Goal: Task Accomplishment & Management: Use online tool/utility

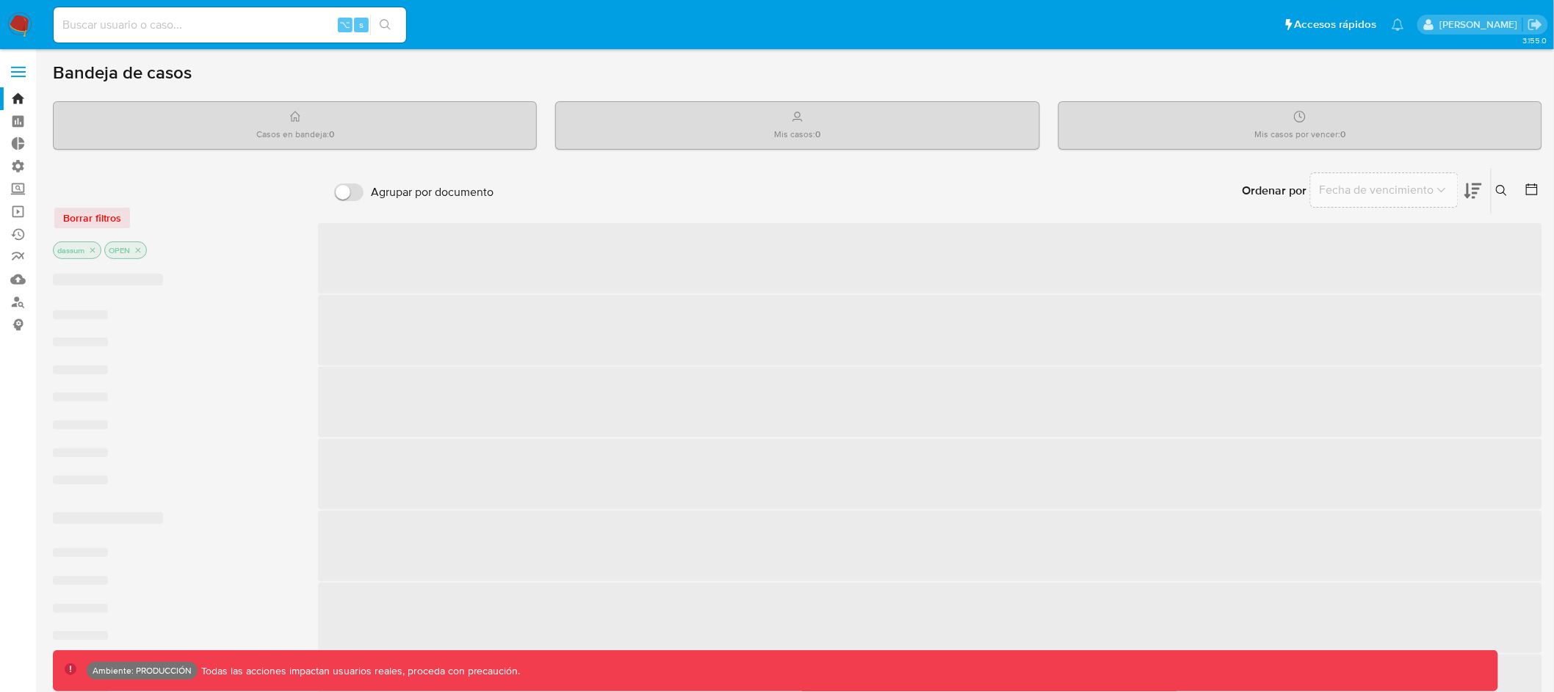
click at [22, 76] on span at bounding box center [18, 77] width 15 height 2
click at [0, 0] on input "checkbox" at bounding box center [0, 0] width 0 height 0
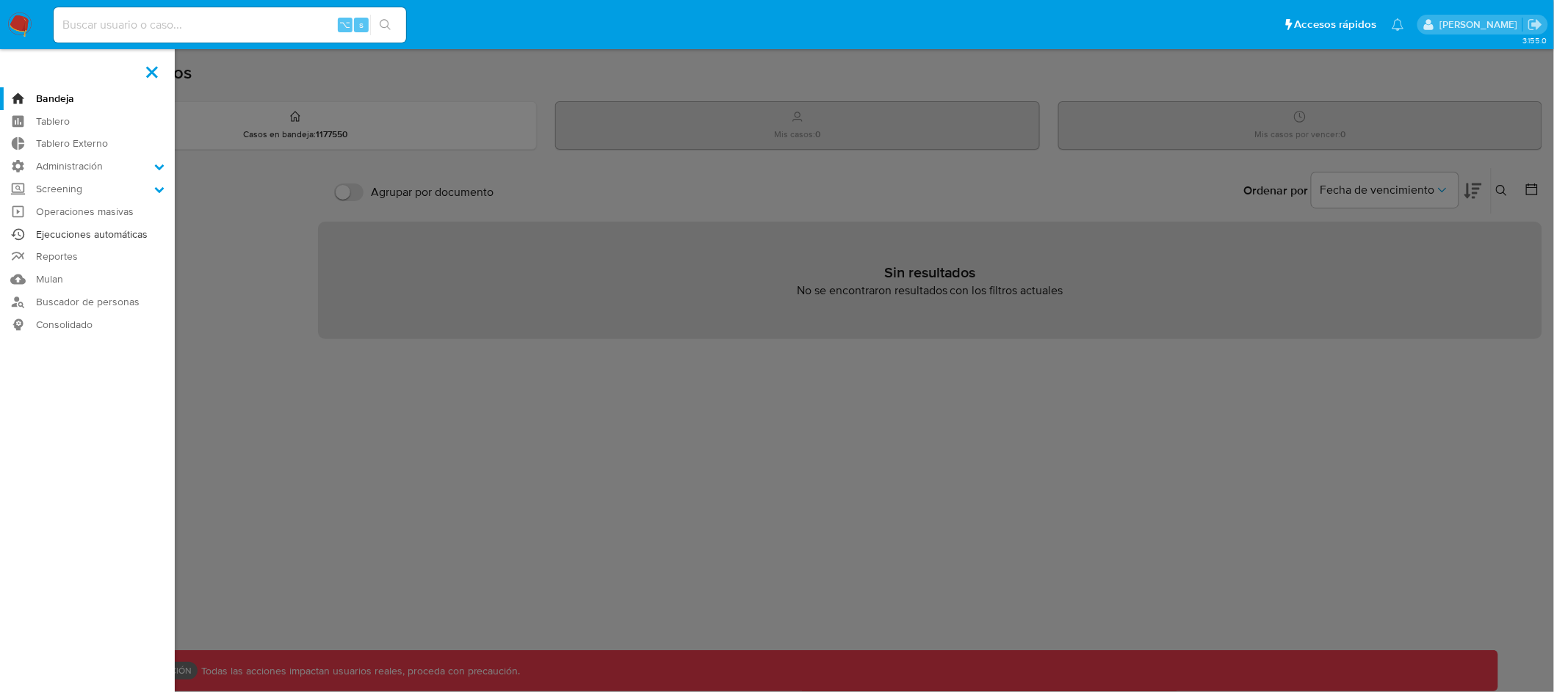
click at [82, 232] on link "Ejecuciones automáticas" at bounding box center [87, 234] width 175 height 23
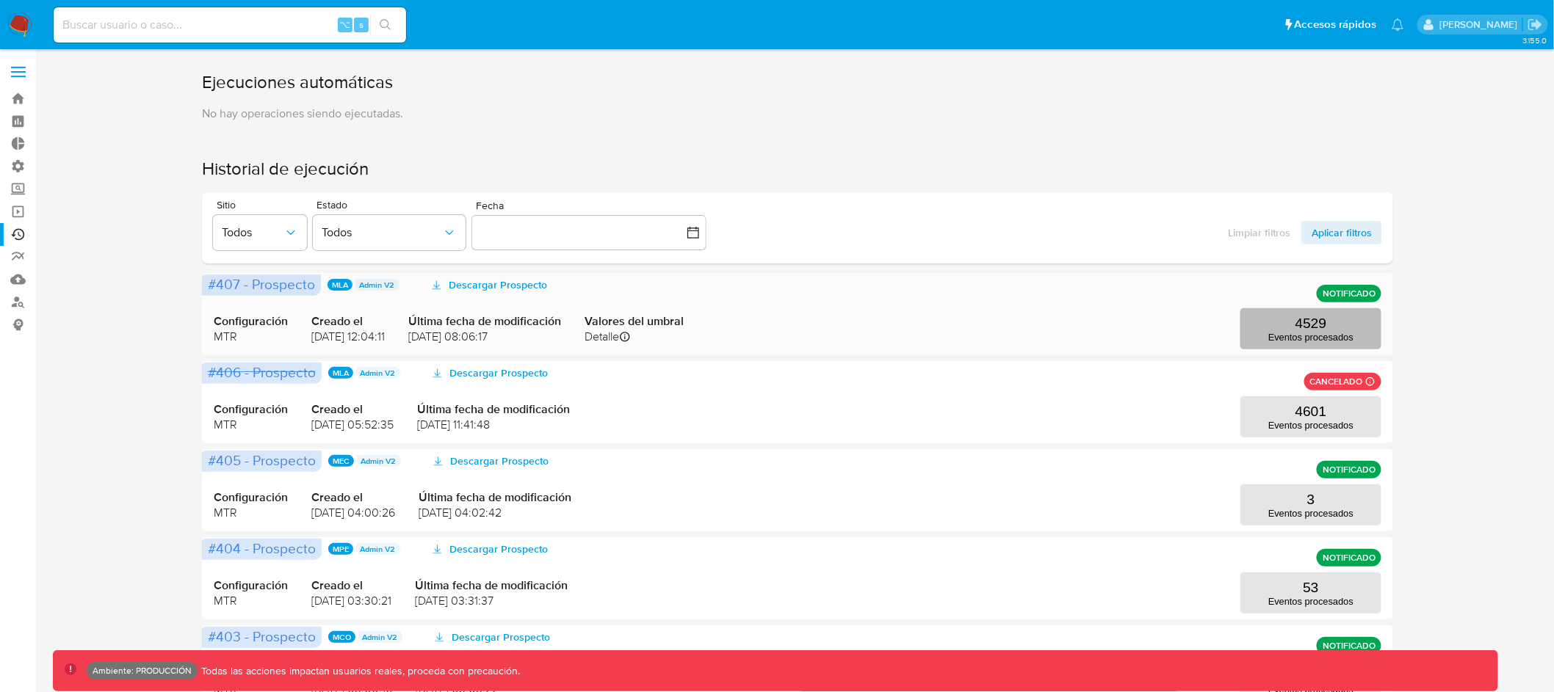
click at [1312, 344] on button "4529 Eventos procesados" at bounding box center [1310, 328] width 141 height 41
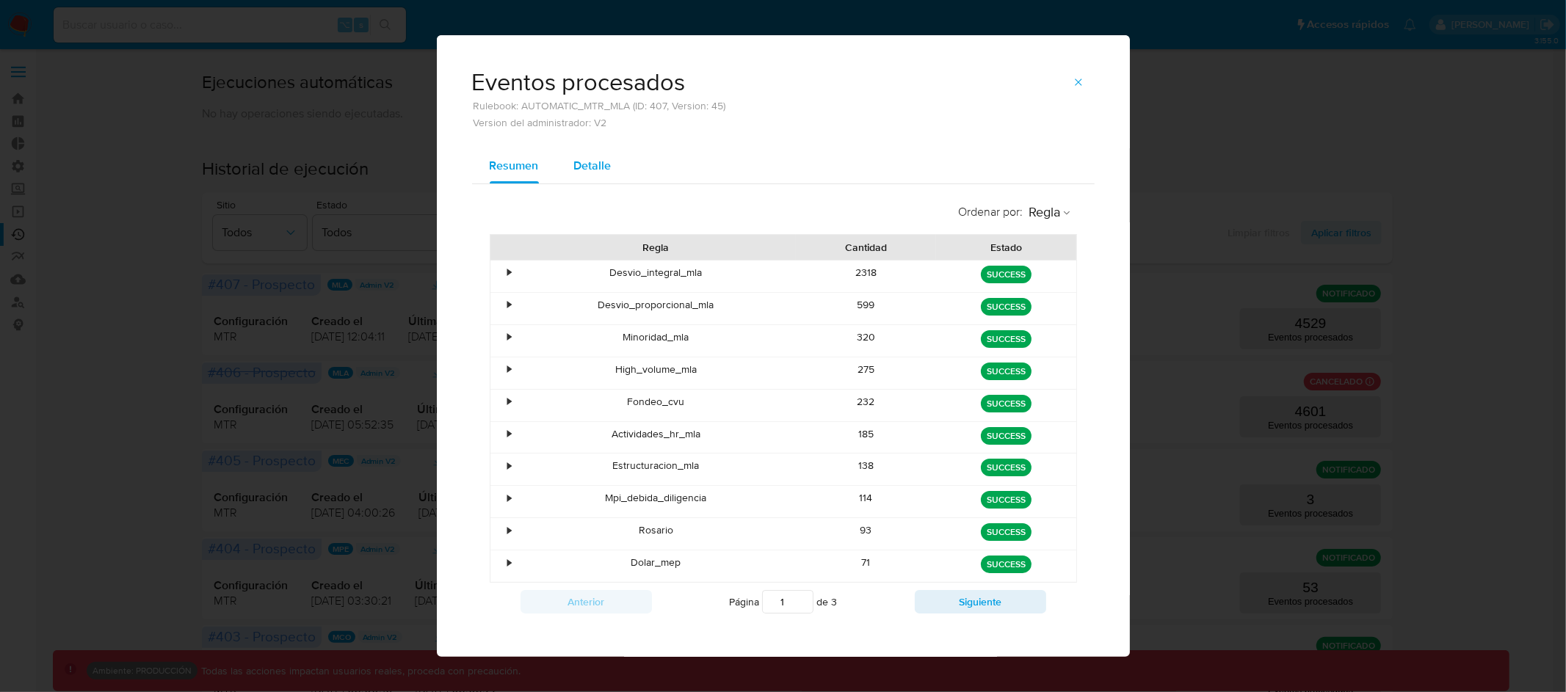
click at [588, 163] on span "Detalle" at bounding box center [592, 165] width 37 height 17
select select "10"
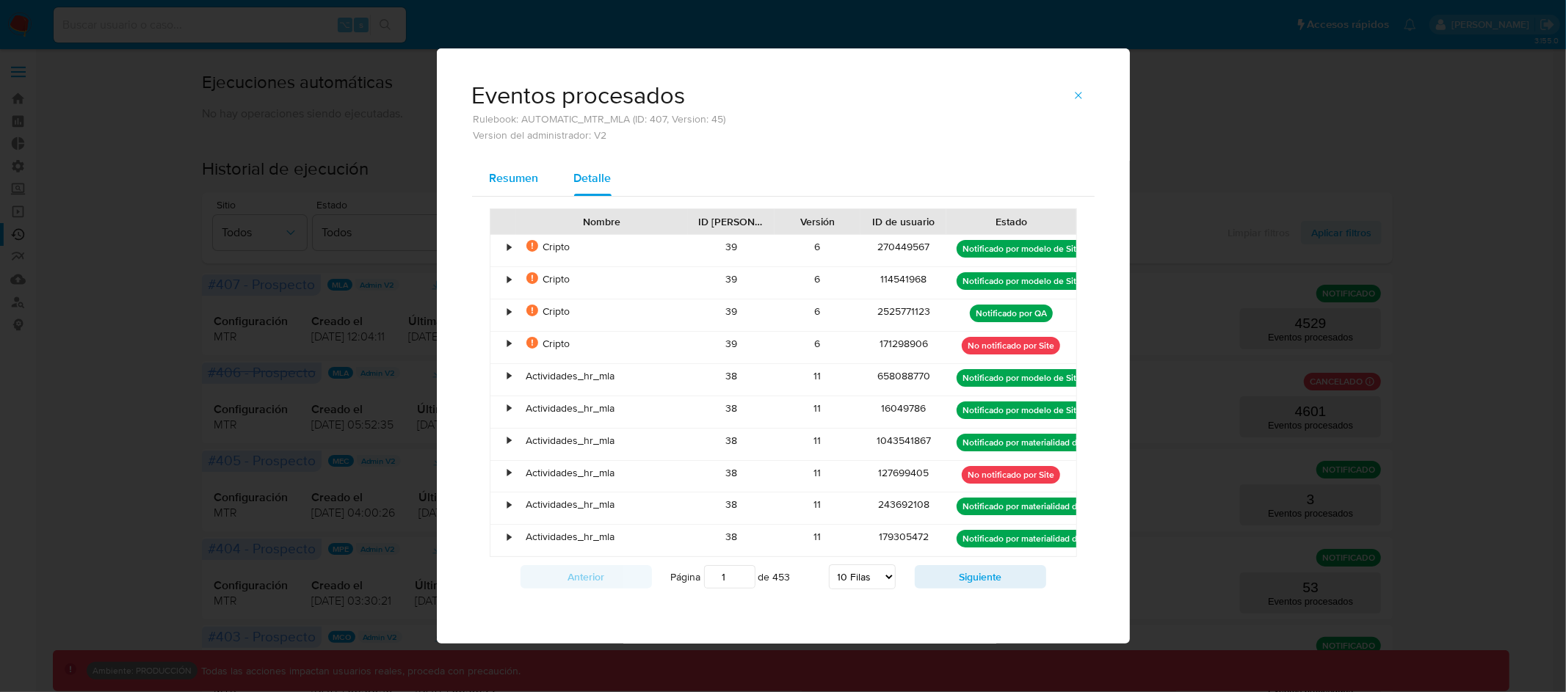
click at [512, 183] on span "Resumen" at bounding box center [514, 178] width 49 height 17
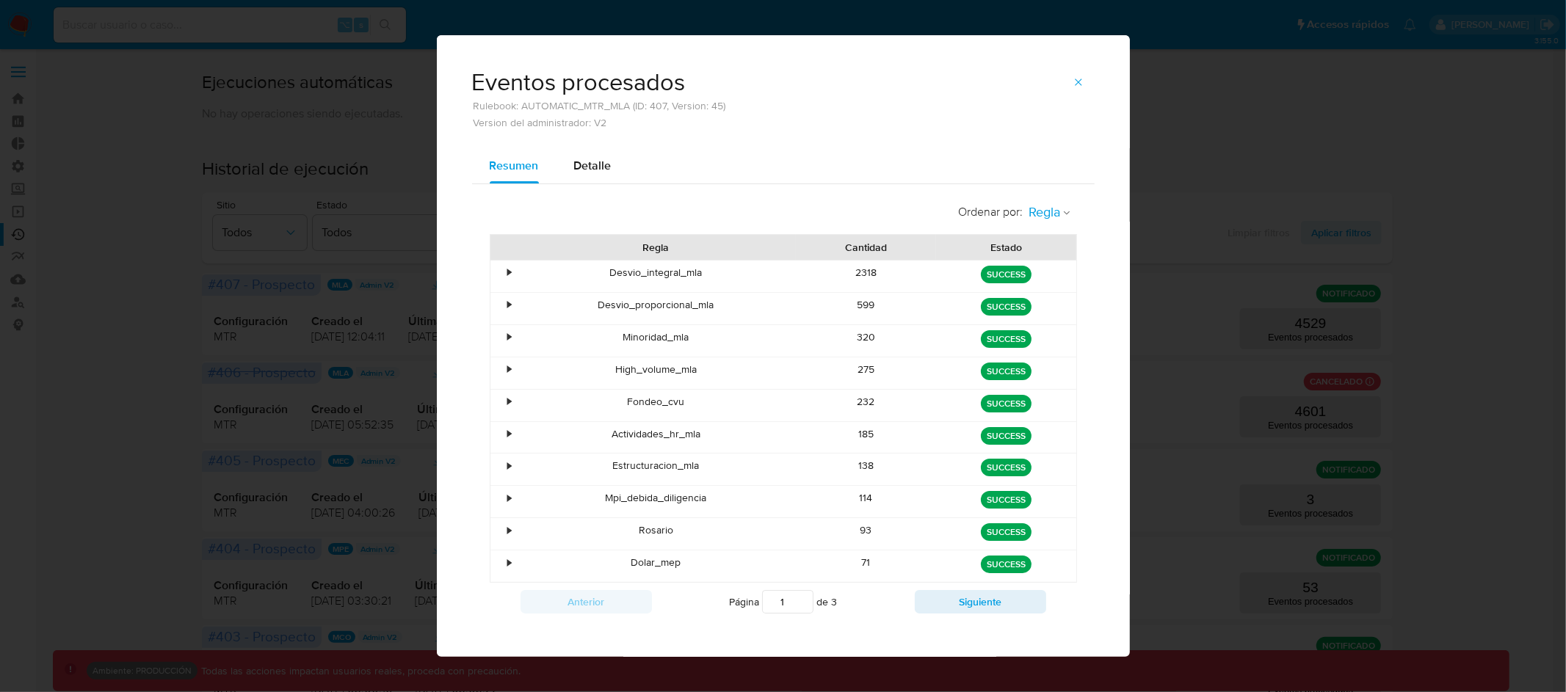
click at [1036, 211] on span "Regla" at bounding box center [1046, 212] width 32 height 17
click at [1044, 247] on span "Estado" at bounding box center [1046, 244] width 35 height 15
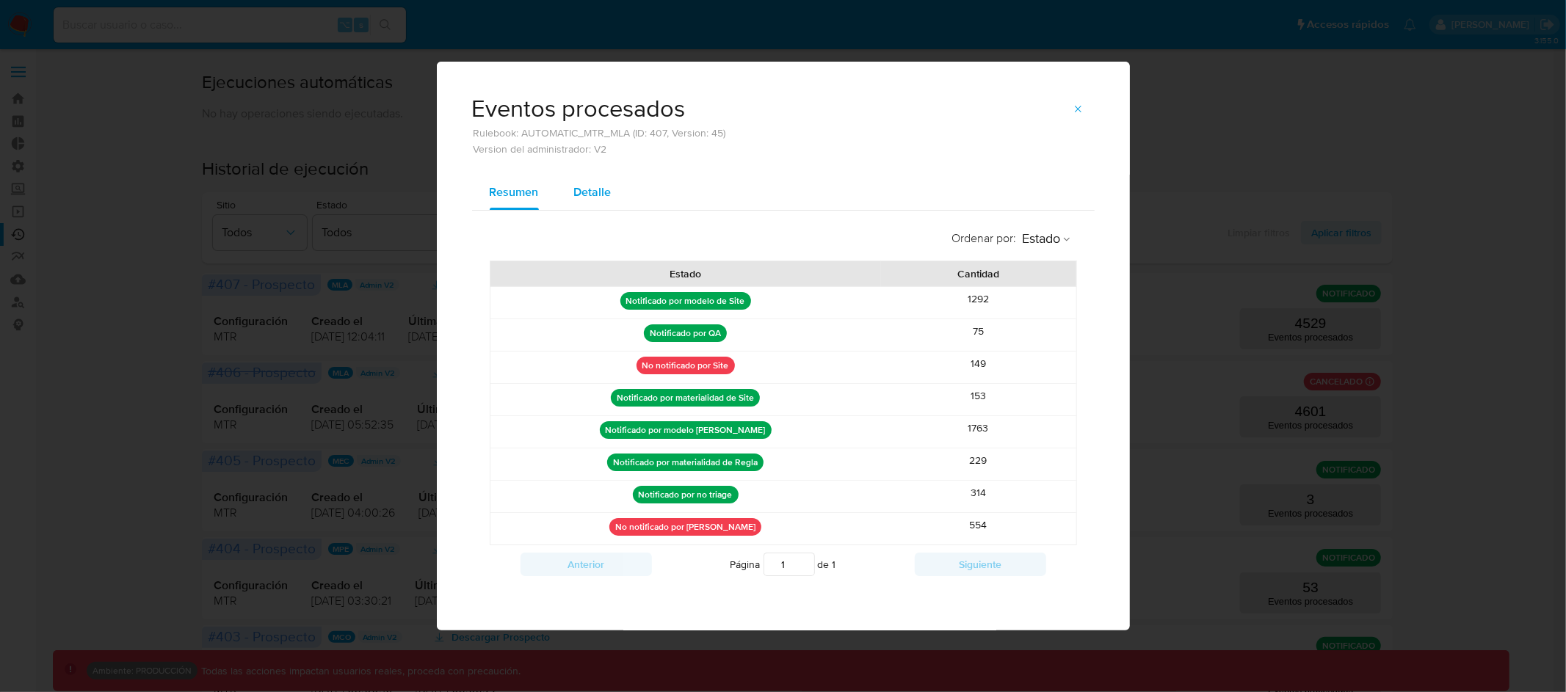
click at [582, 195] on span "Detalle" at bounding box center [592, 192] width 37 height 17
select select "10"
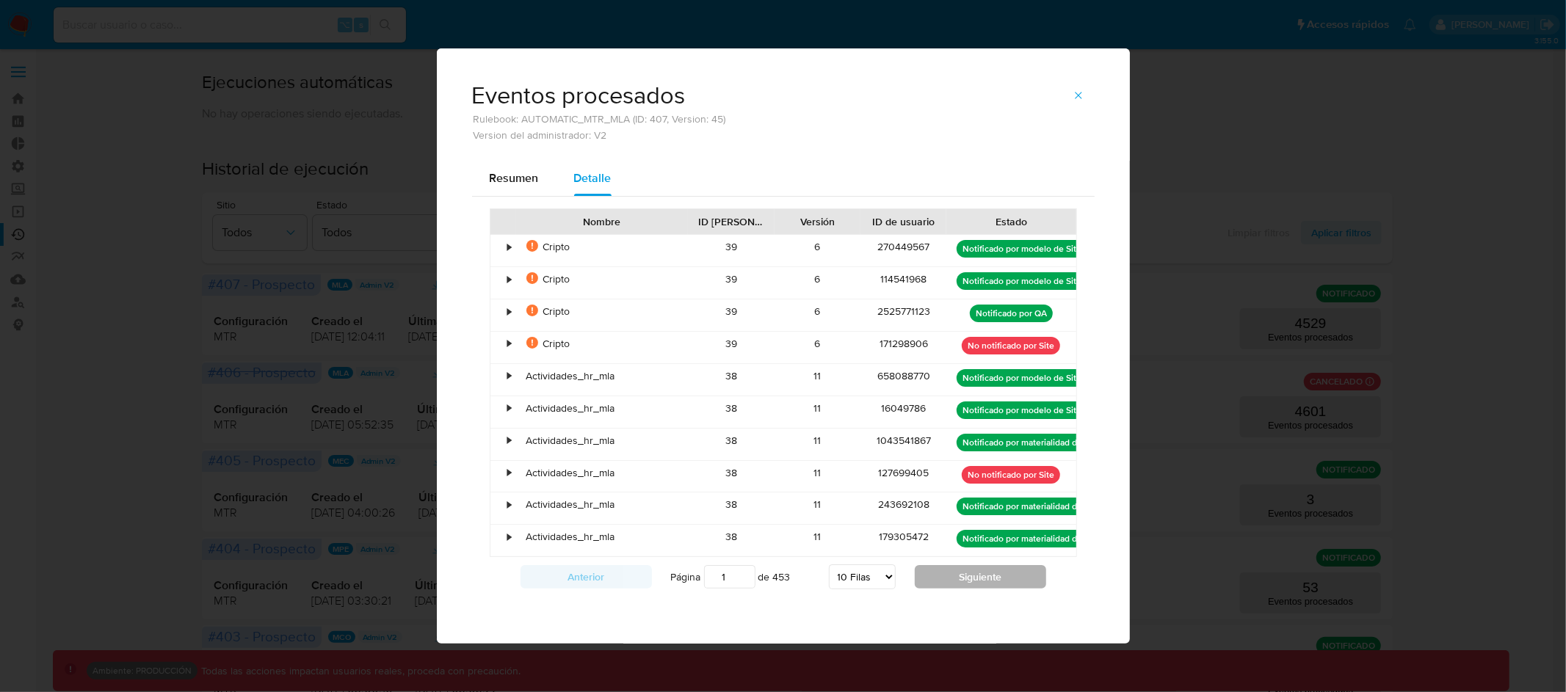
click at [965, 576] on button "Siguiente" at bounding box center [980, 576] width 131 height 23
type input "2"
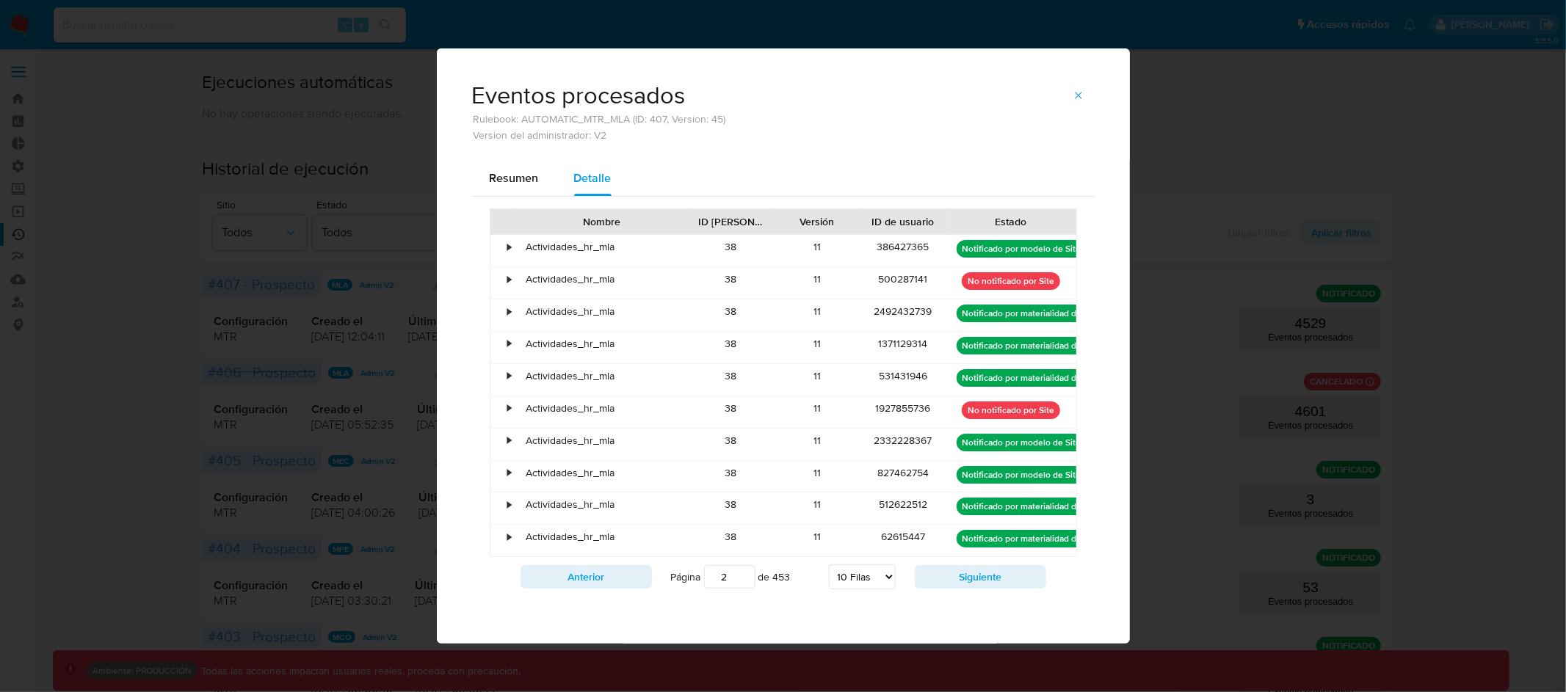
click at [1075, 224] on div at bounding box center [1076, 221] width 26 height 25
click at [1080, 95] on icon "button" at bounding box center [1078, 95] width 7 height 7
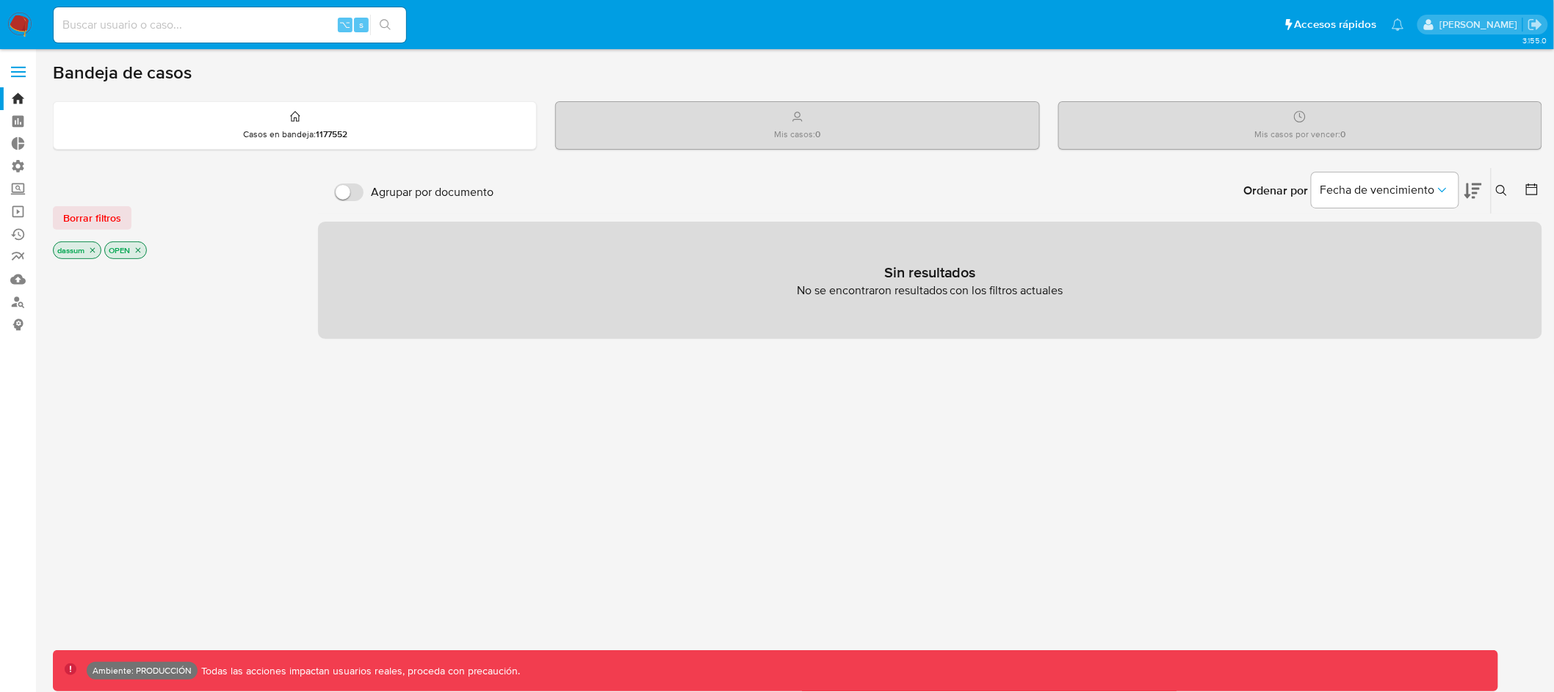
click at [231, 23] on input at bounding box center [230, 24] width 352 height 19
type input "assum.[PERSON_NAME]"
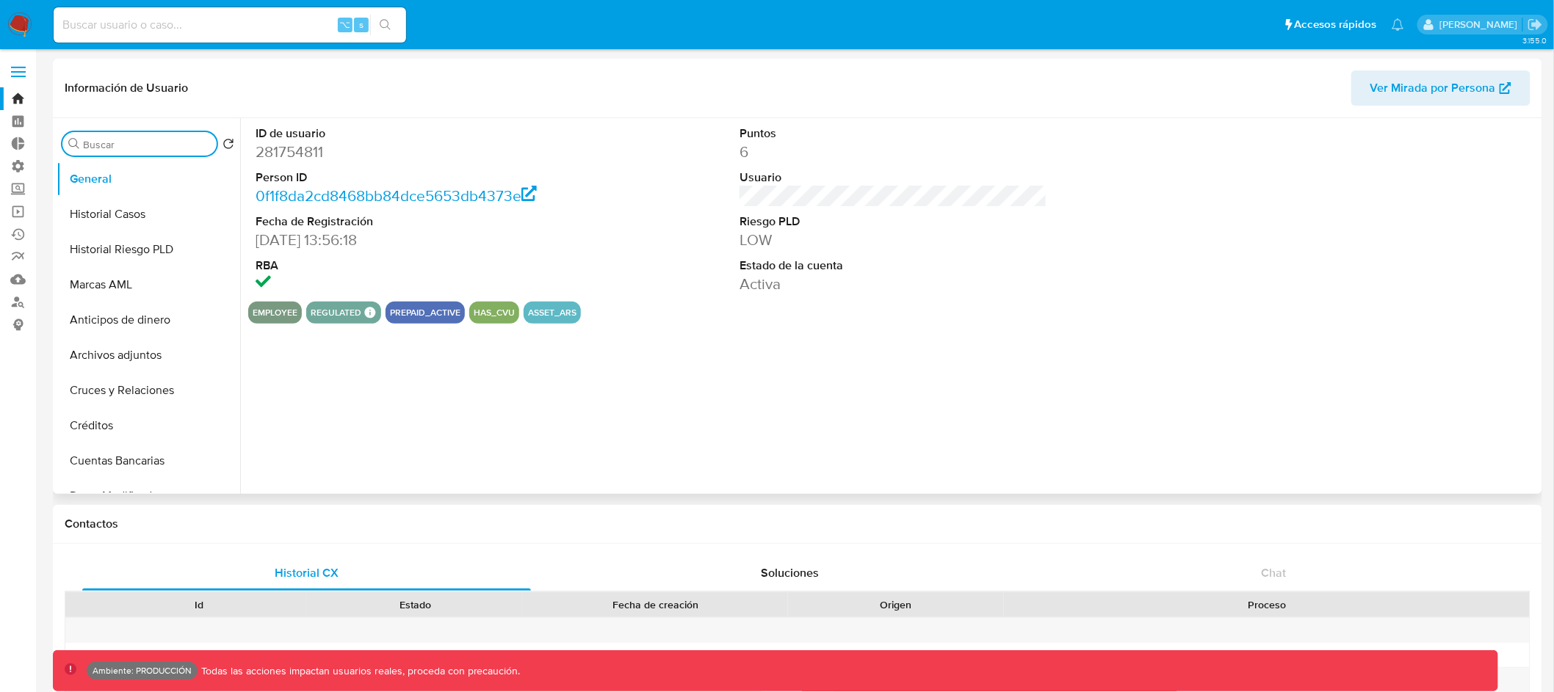
click at [104, 151] on input "Buscar" at bounding box center [147, 144] width 128 height 13
select select "10"
type input "inver"
click at [111, 221] on button "Inversiones" at bounding box center [143, 214] width 172 height 35
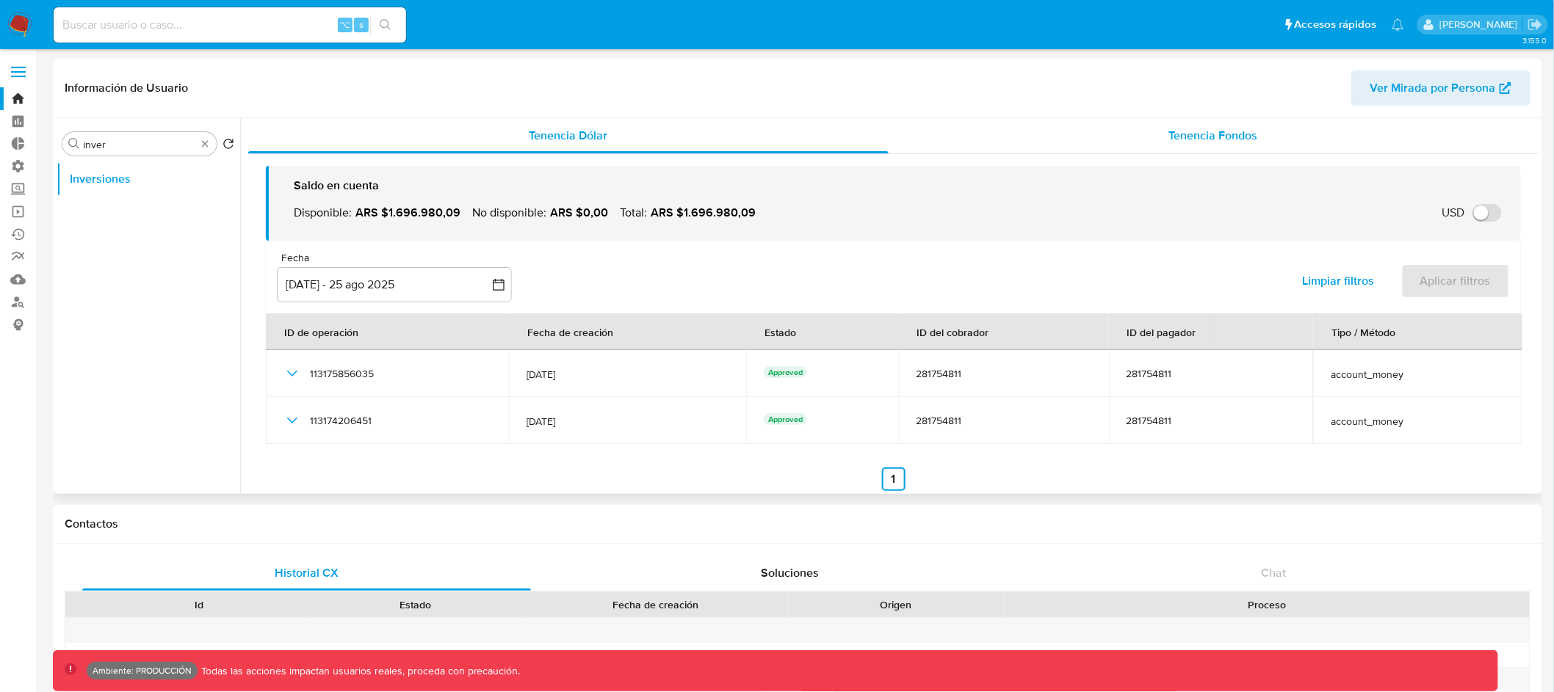
click at [1170, 140] on span "Tenencia Fondos" at bounding box center [1213, 135] width 89 height 17
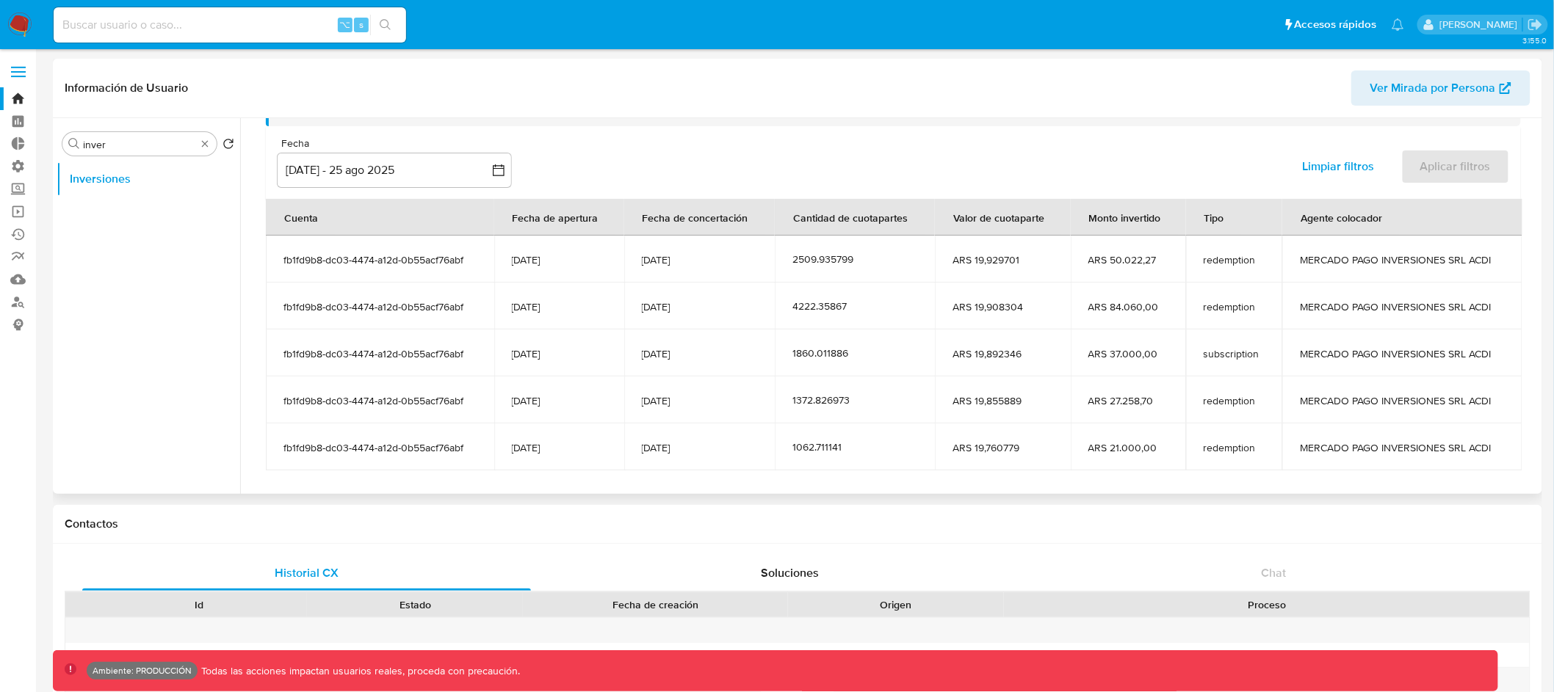
scroll to position [84, 0]
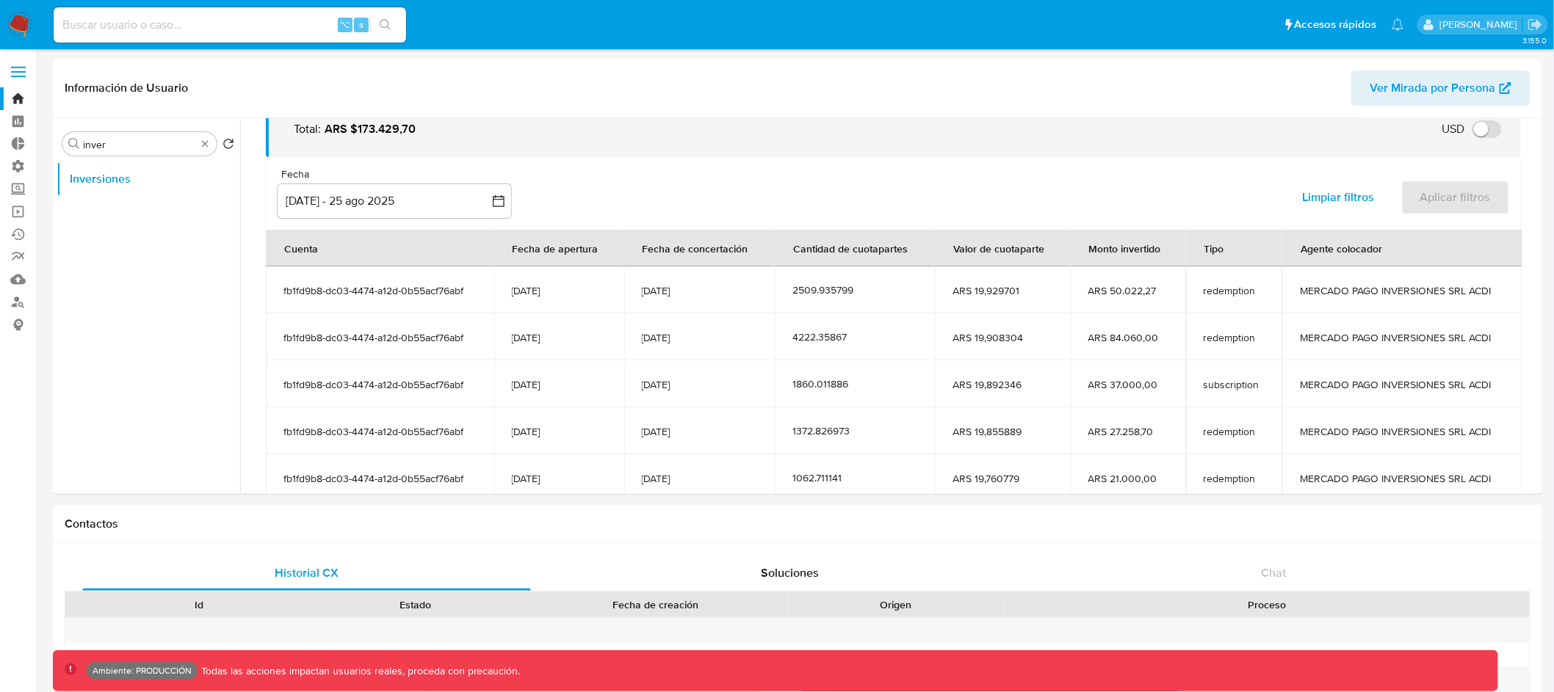
click at [15, 76] on span at bounding box center [18, 77] width 15 height 2
click at [0, 0] on input "checkbox" at bounding box center [0, 0] width 0 height 0
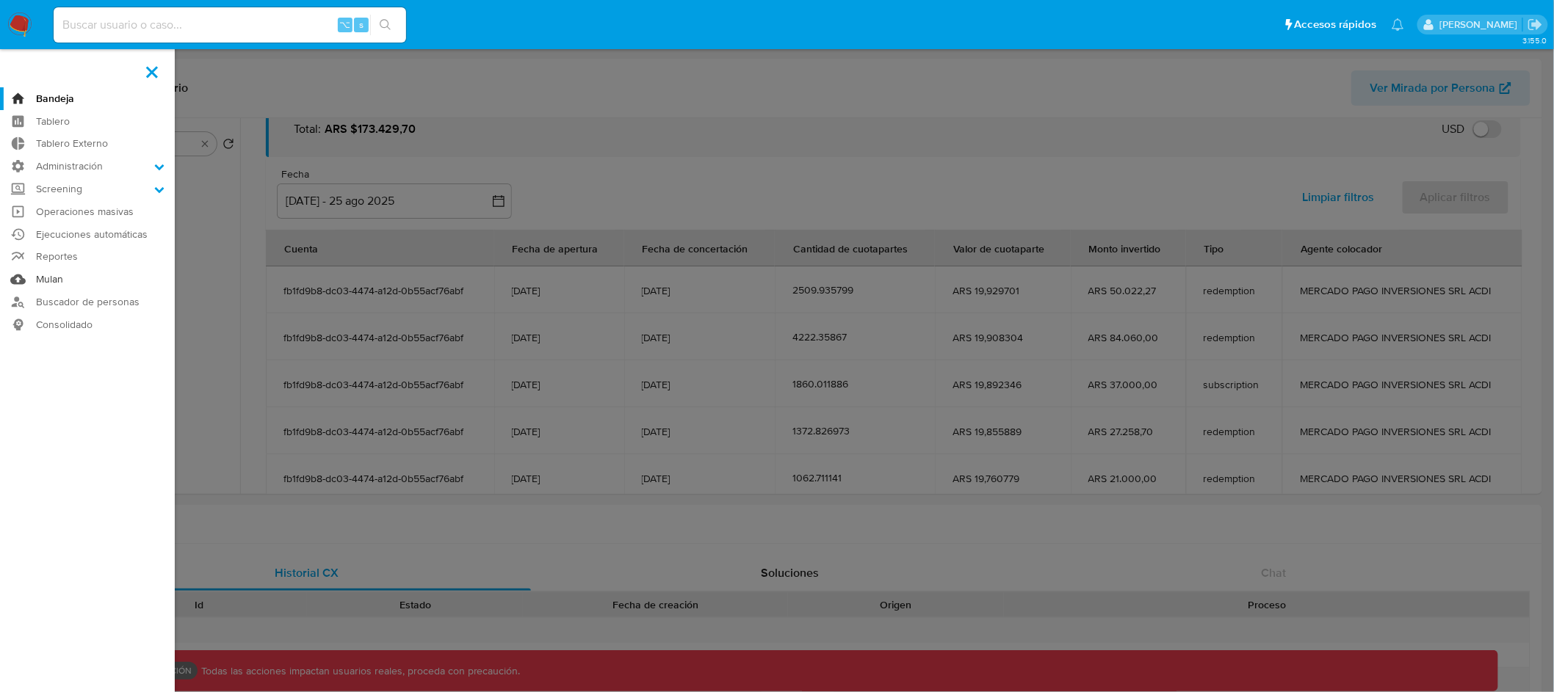
click at [59, 281] on link "Mulan" at bounding box center [87, 279] width 175 height 23
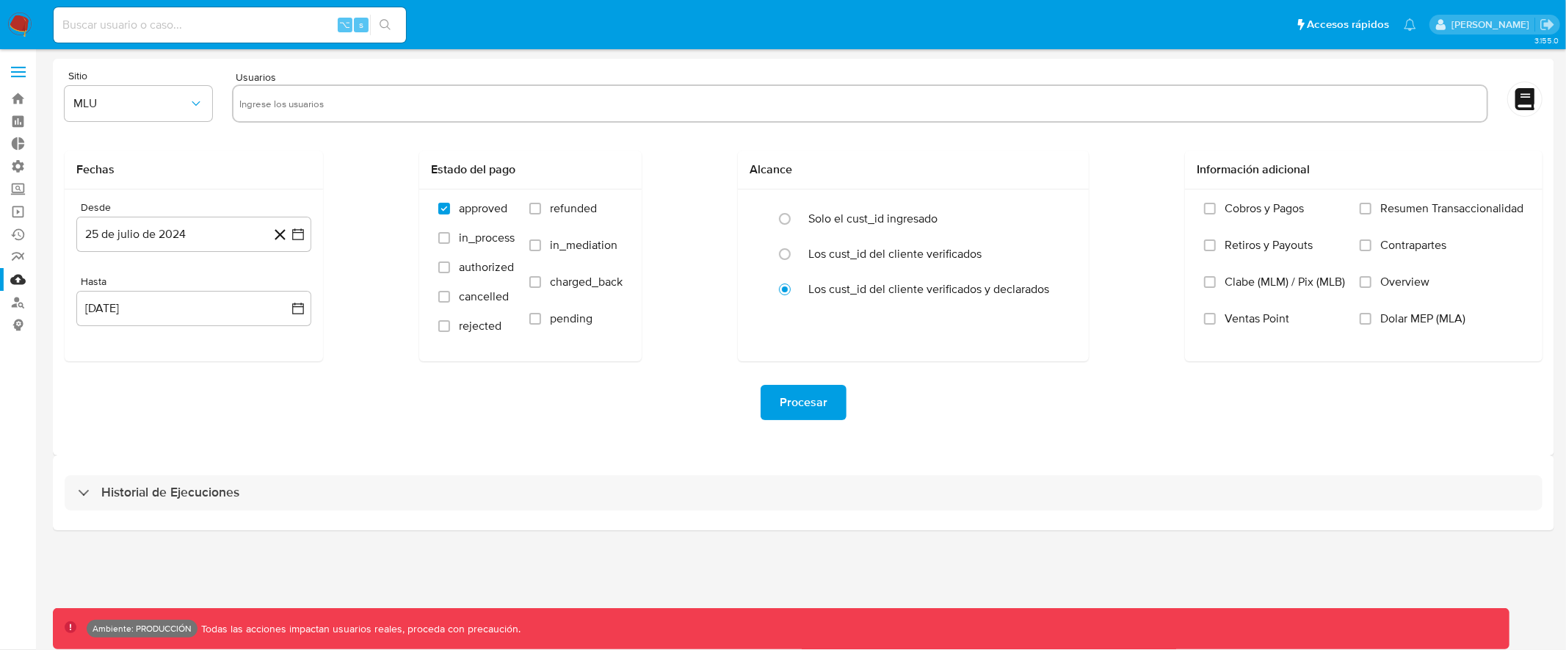
click at [19, 68] on span at bounding box center [18, 67] width 15 height 2
click at [0, 0] on input "checkbox" at bounding box center [0, 0] width 0 height 0
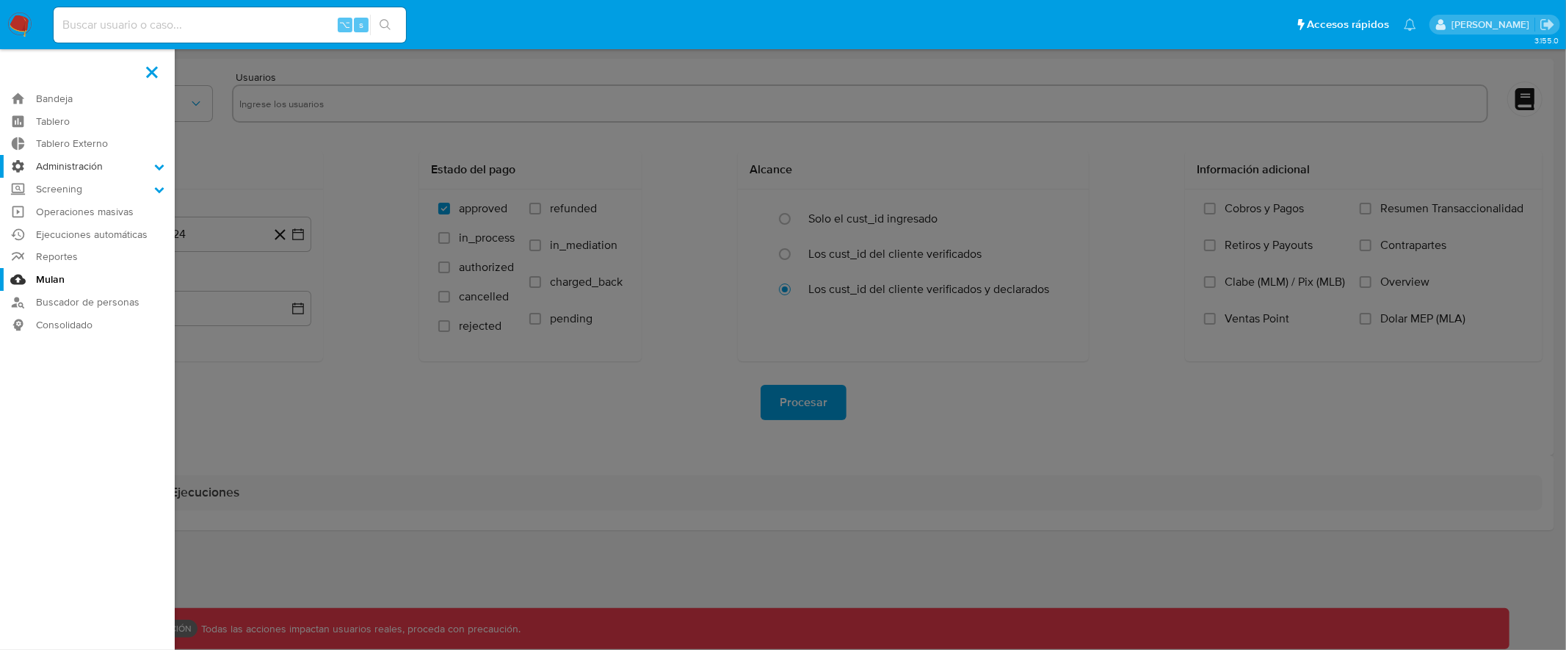
click at [97, 163] on label "Administración" at bounding box center [87, 166] width 175 height 23
click at [0, 0] on input "Administración" at bounding box center [0, 0] width 0 height 0
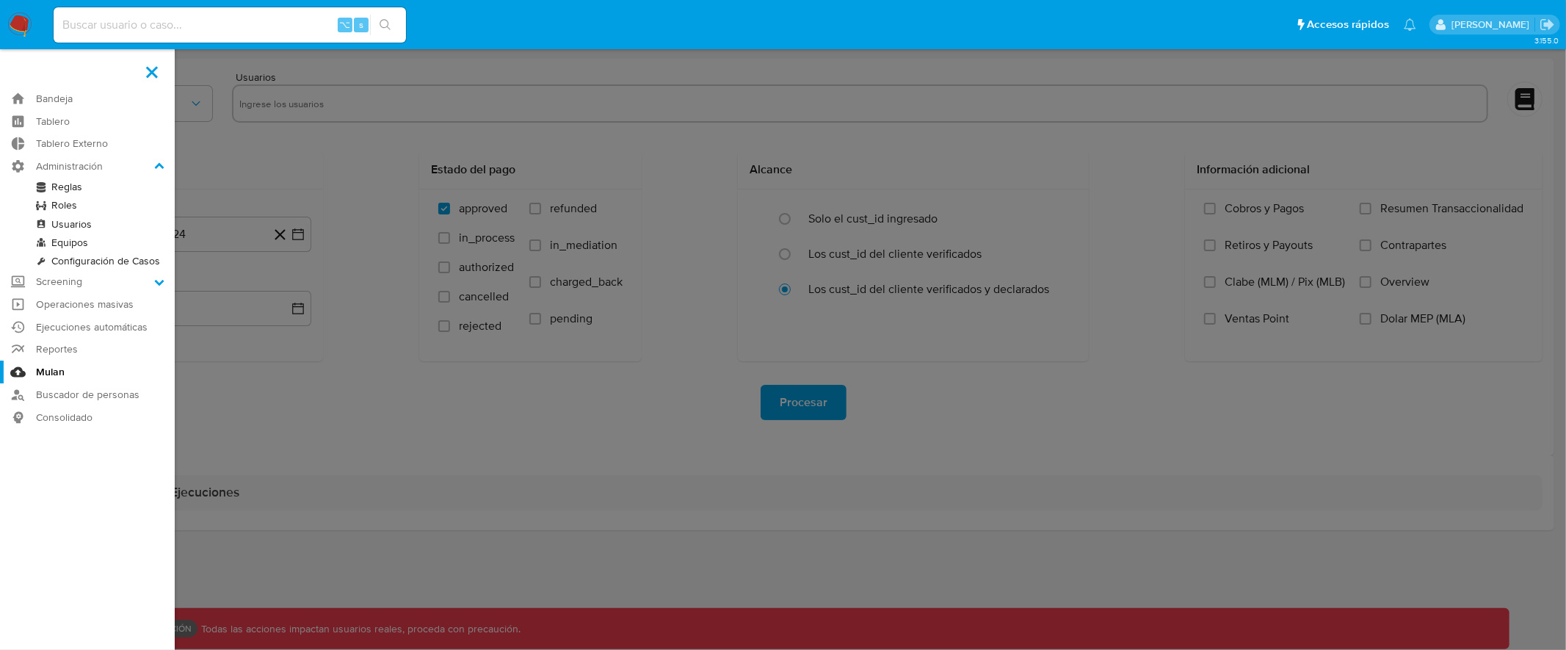
click at [72, 185] on link "Reglas" at bounding box center [87, 187] width 175 height 18
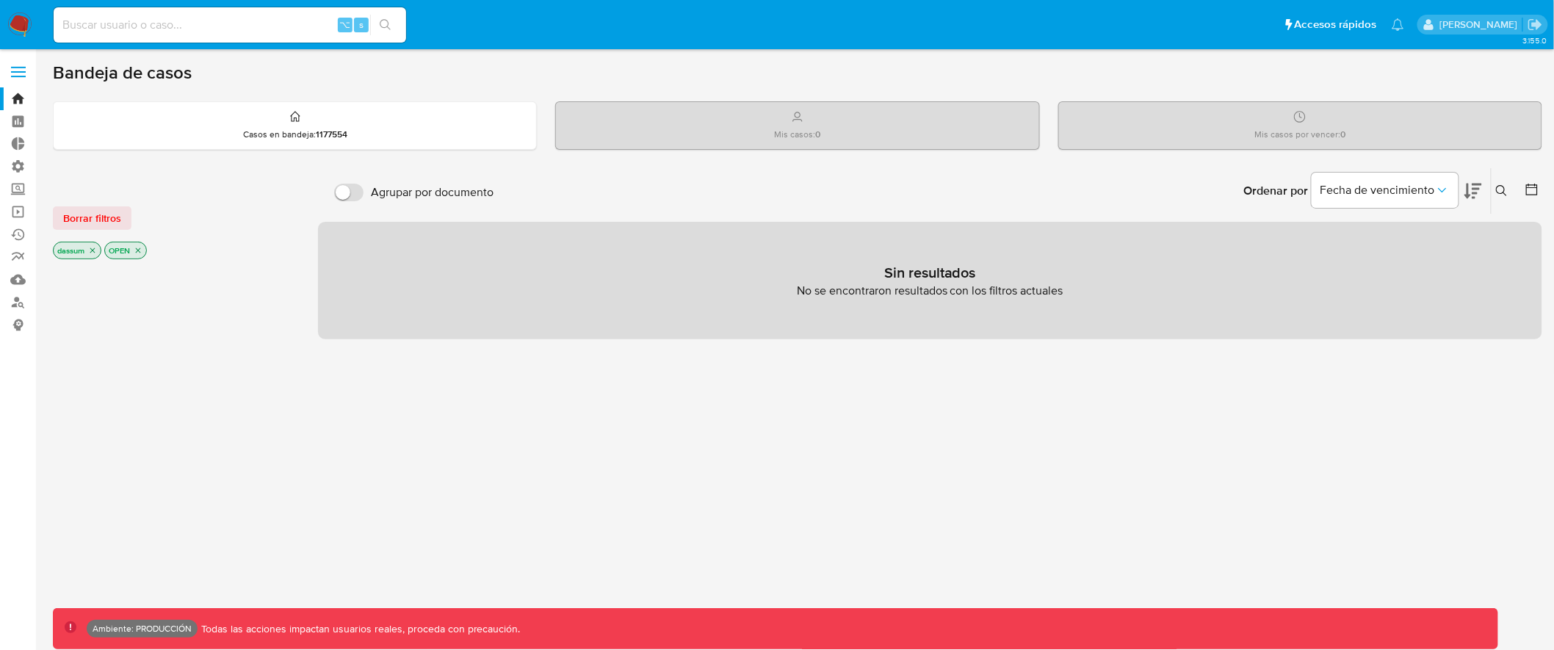
click at [142, 248] on icon "close-filter" at bounding box center [138, 250] width 9 height 9
click at [92, 247] on icon "close-filter" at bounding box center [92, 251] width 9 height 9
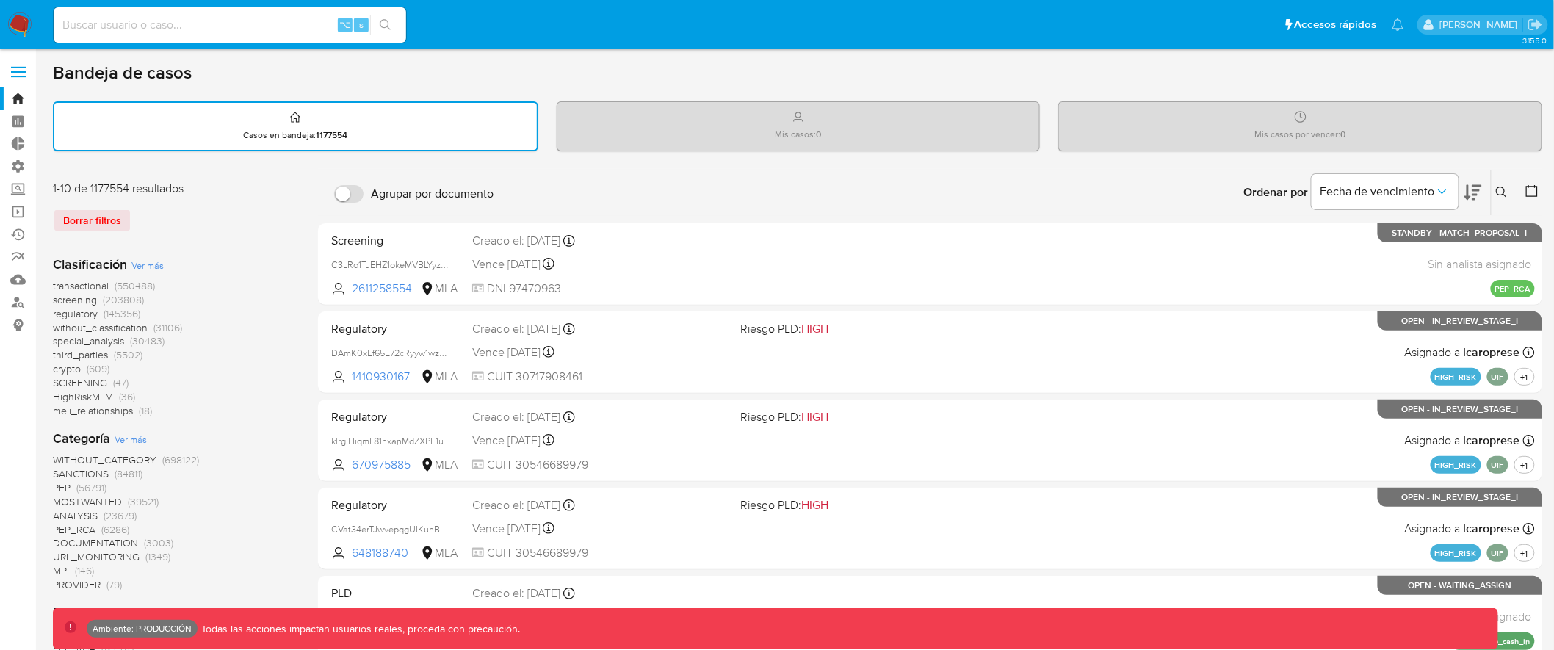
click at [83, 284] on span "transactional" at bounding box center [81, 285] width 56 height 15
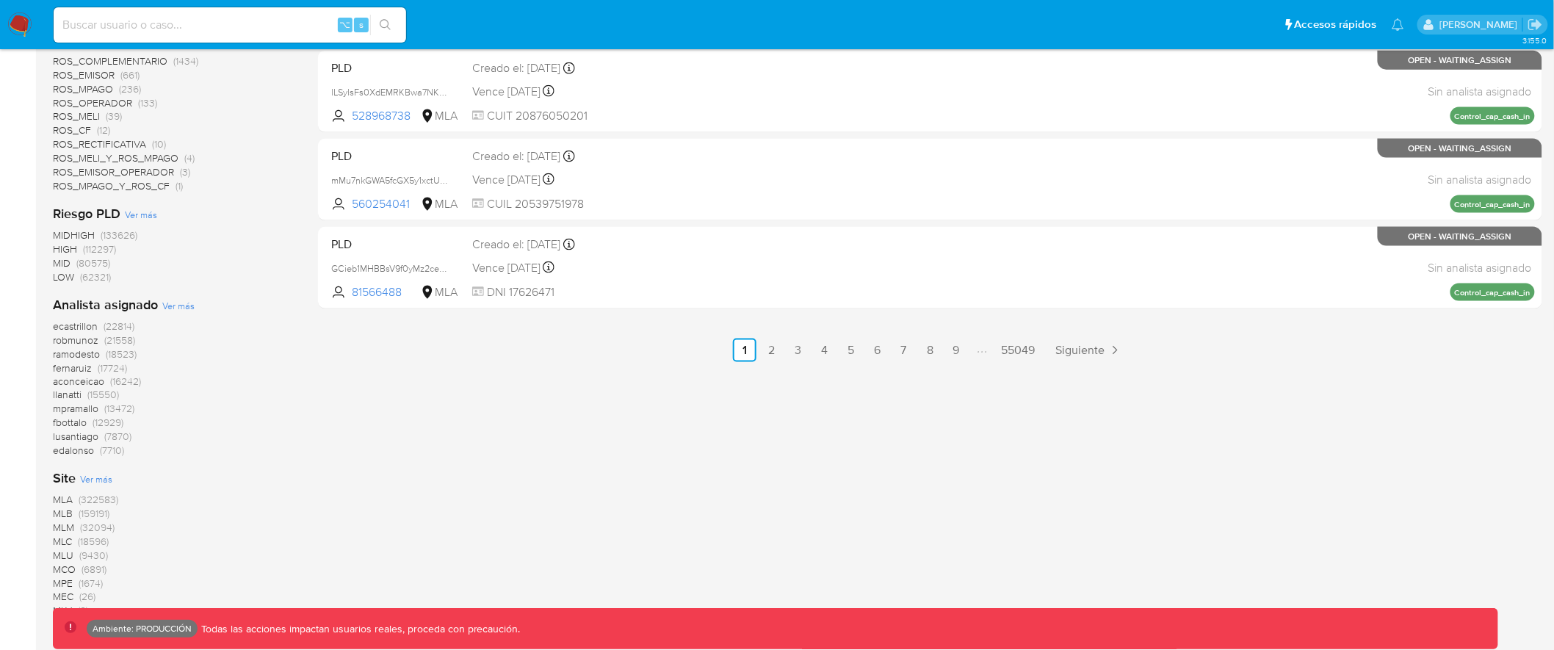
scroll to position [848, 0]
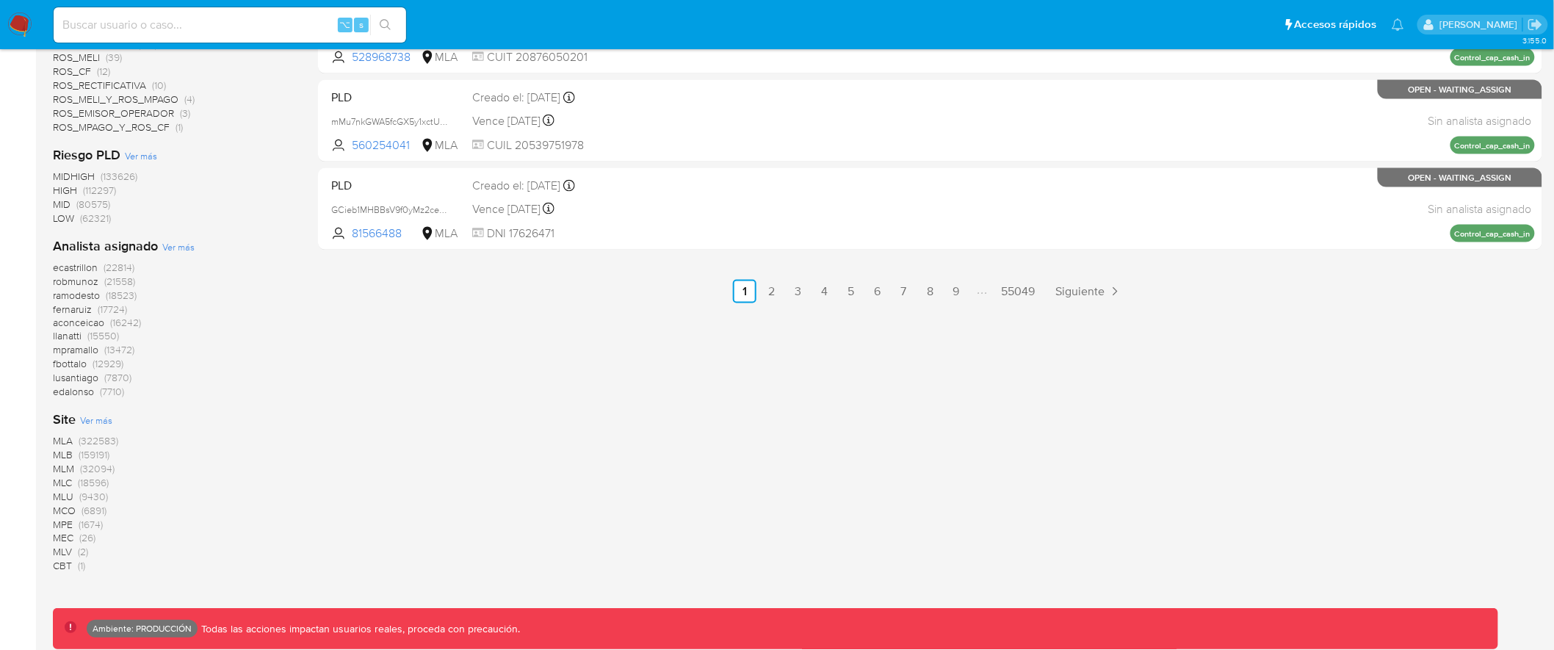
click at [60, 439] on span "MLA" at bounding box center [63, 441] width 20 height 15
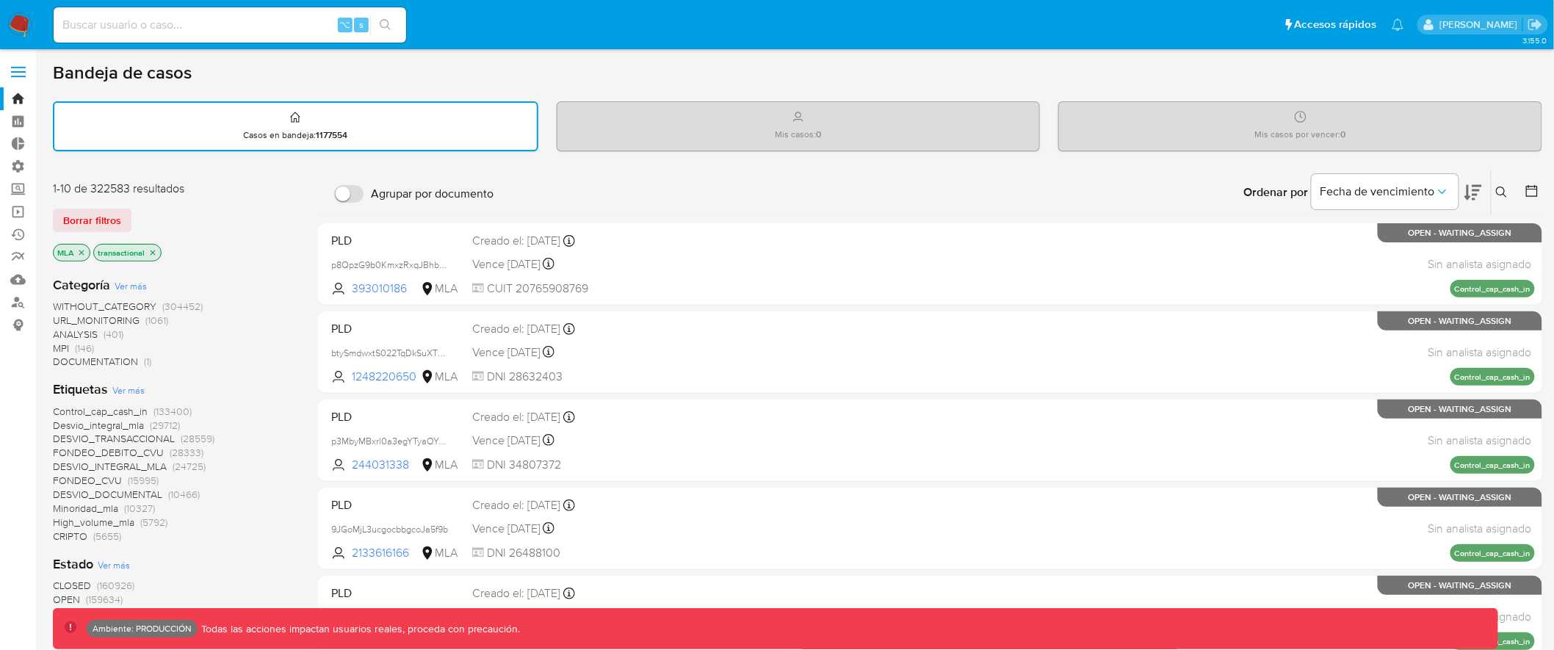
click at [123, 283] on span "Ver más" at bounding box center [131, 285] width 32 height 13
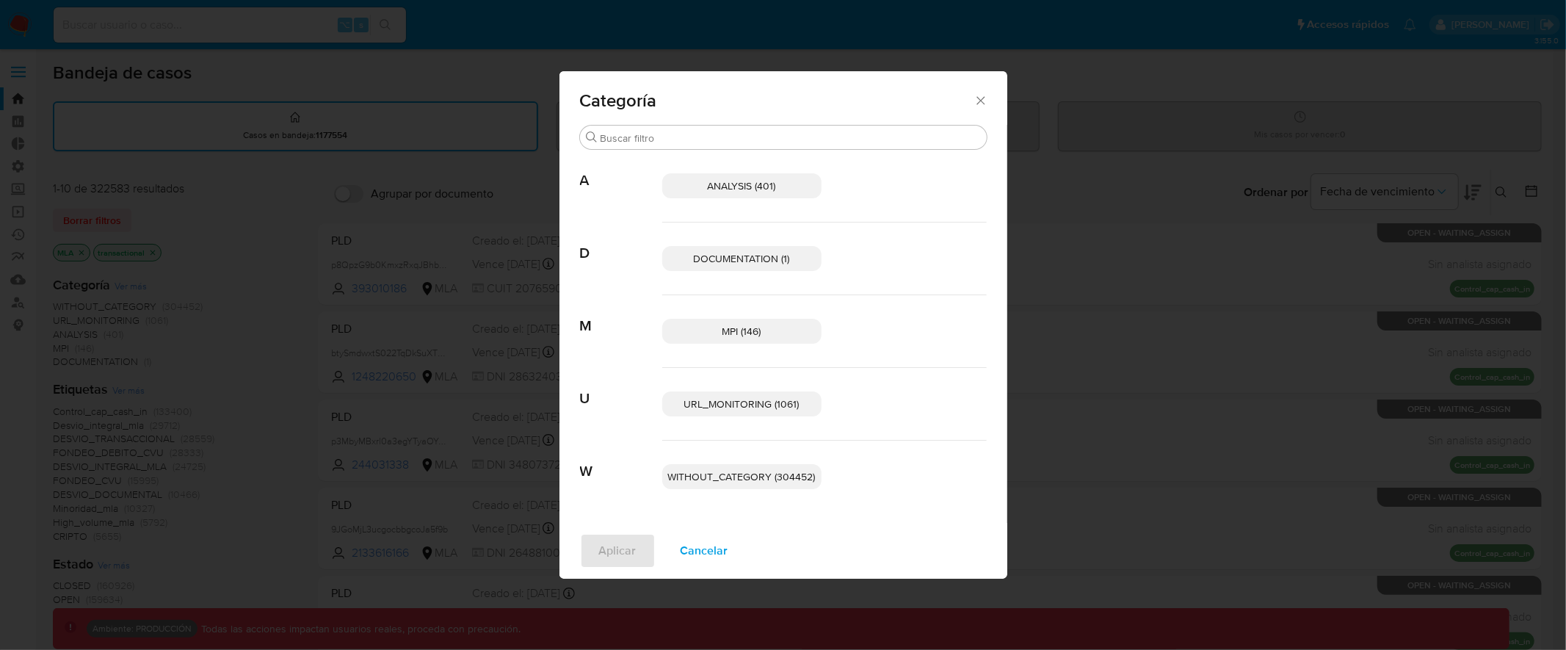
click at [719, 330] on p "MPI (146)" at bounding box center [741, 331] width 159 height 25
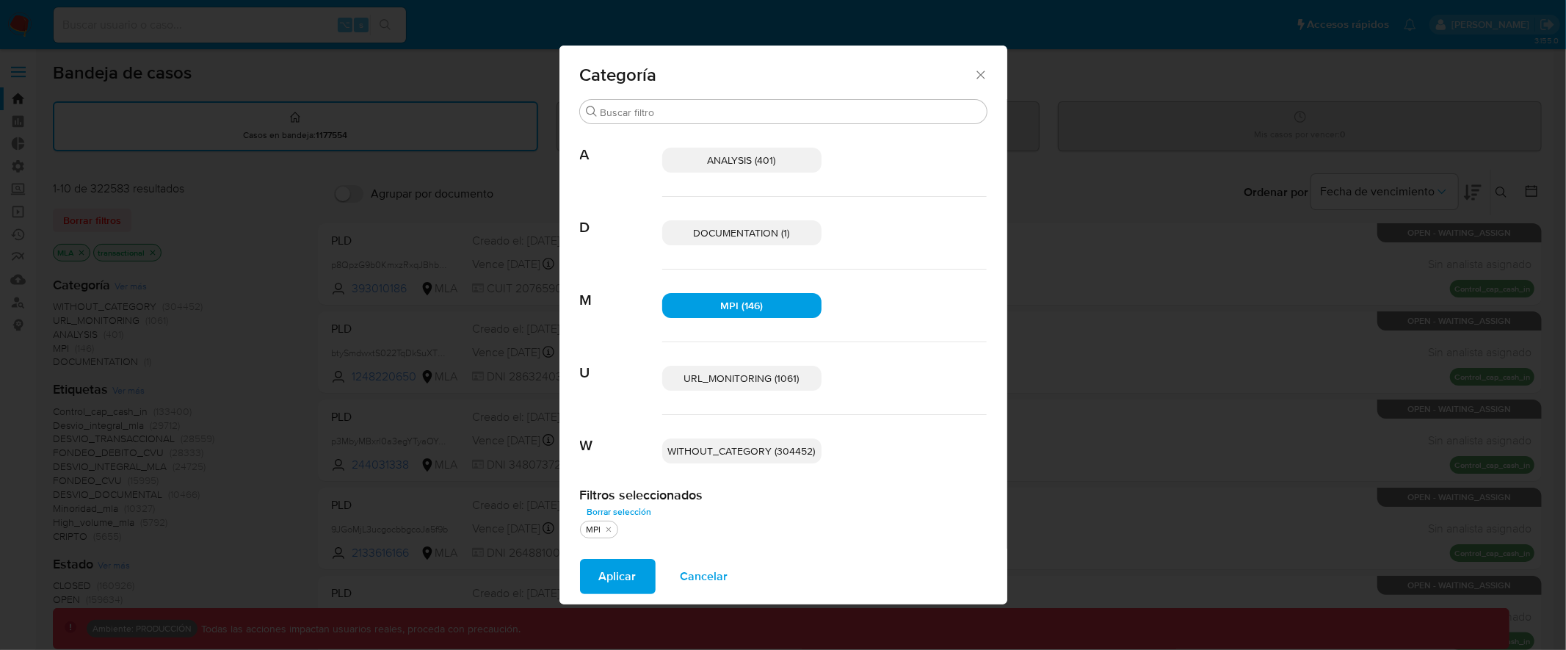
click at [615, 585] on span "Aplicar" at bounding box center [617, 576] width 37 height 32
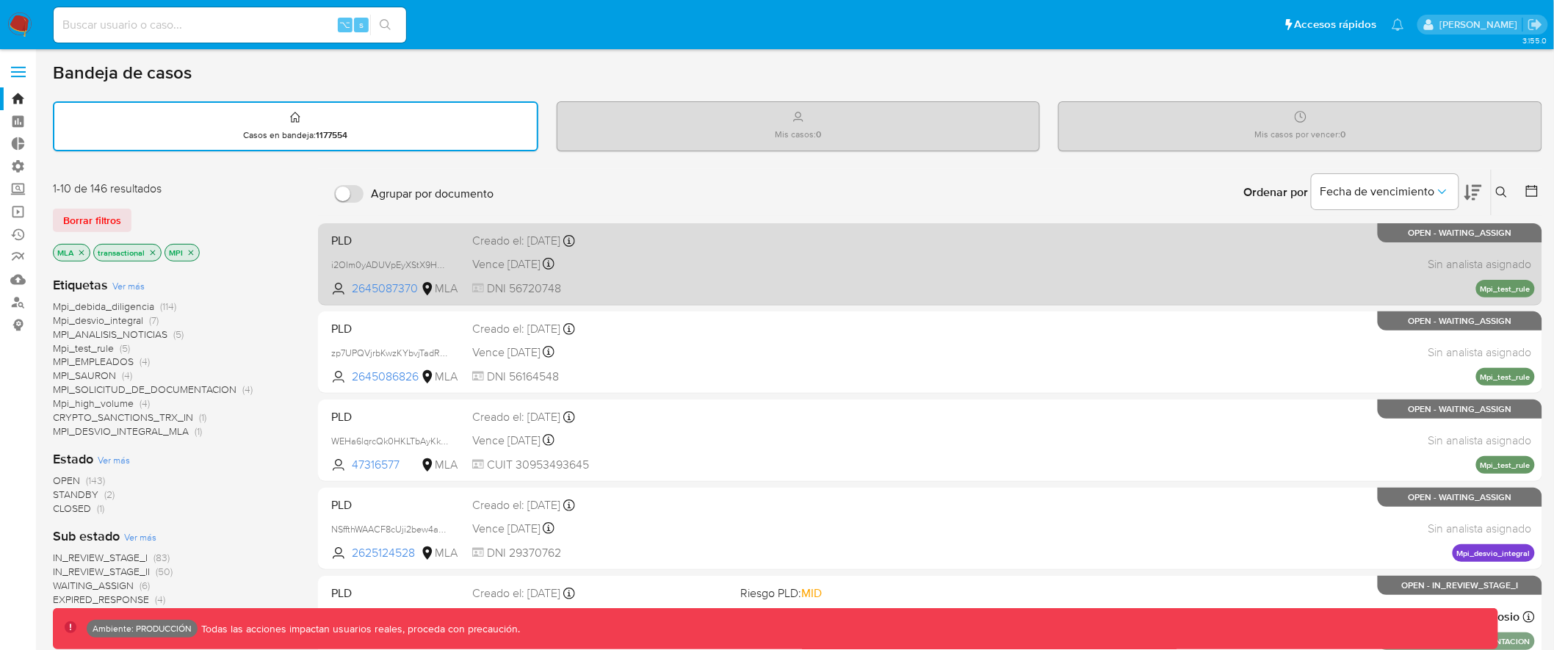
click at [662, 264] on div "Vence in 3 months Vence el 20/11/2025 15:59:55" at bounding box center [600, 264] width 257 height 20
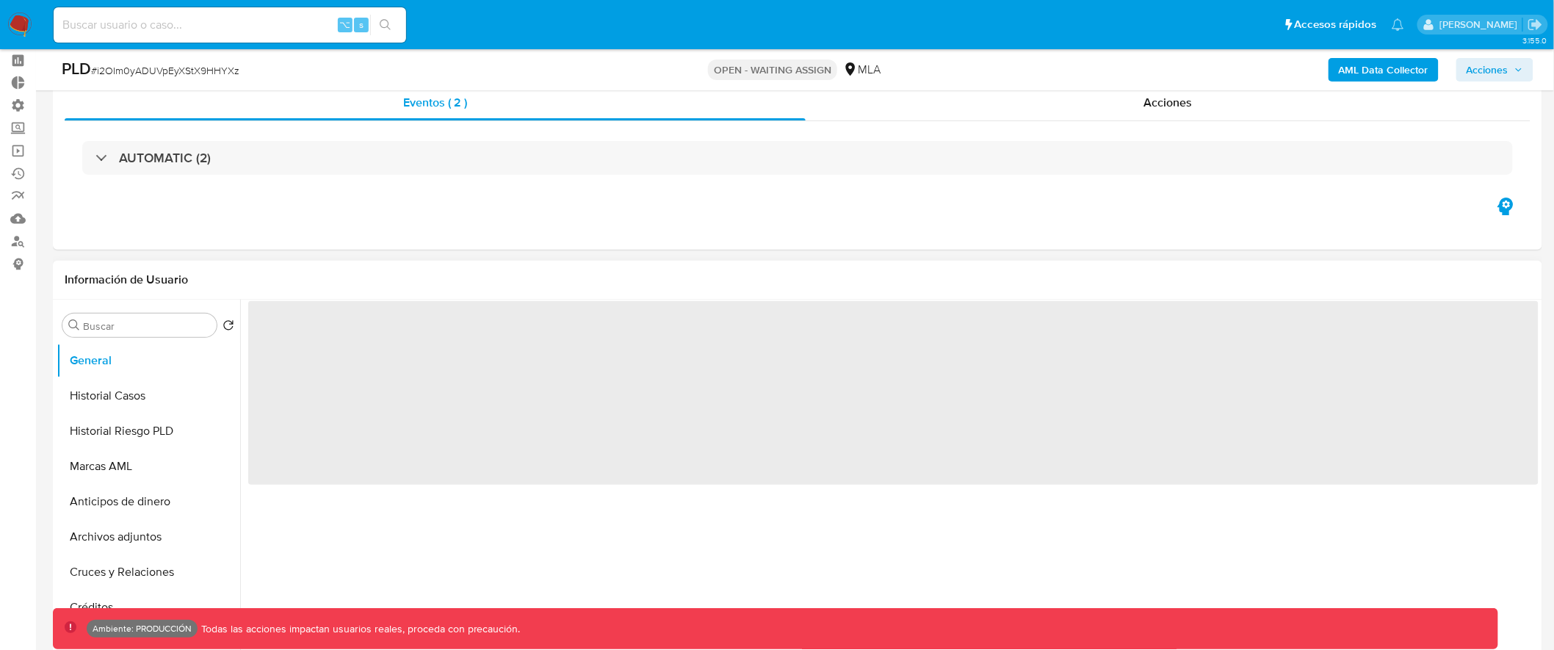
scroll to position [69, 0]
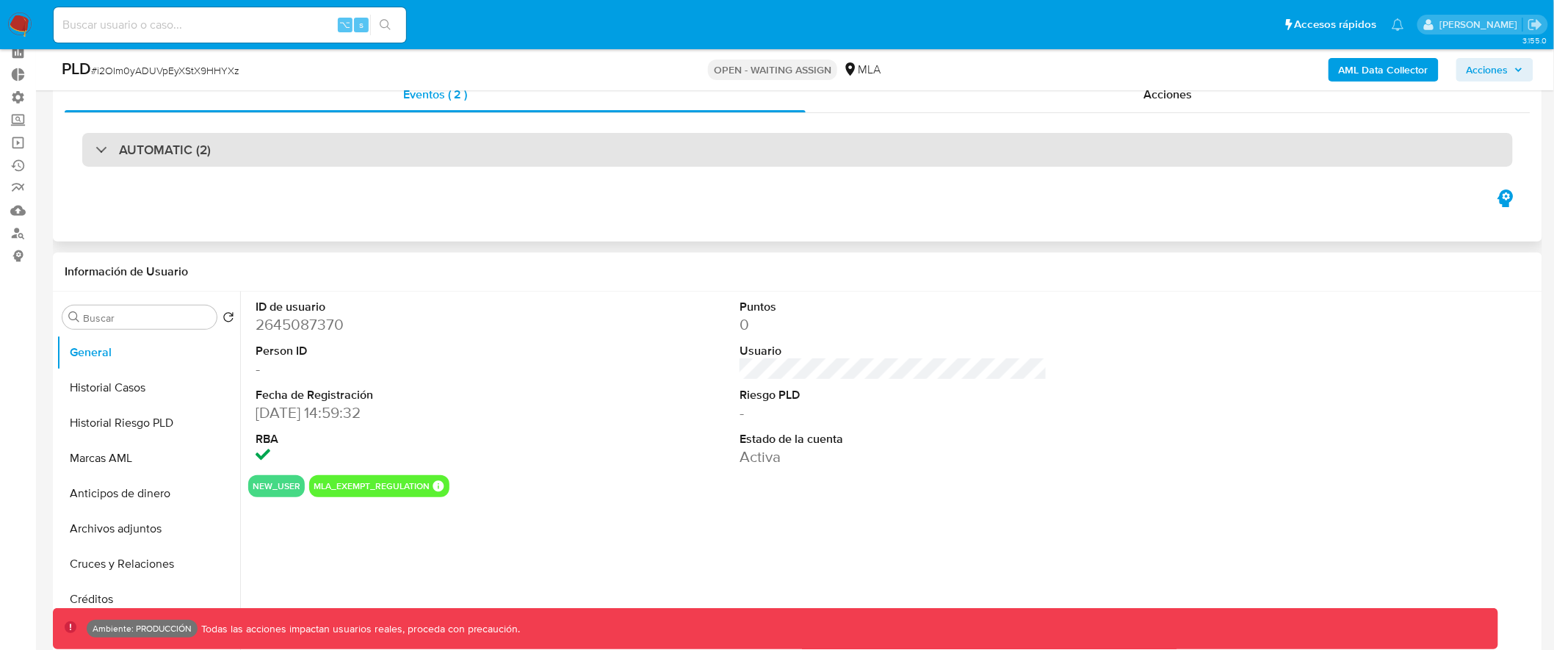
click at [551, 139] on div "AUTOMATIC (2)" at bounding box center [797, 150] width 1430 height 34
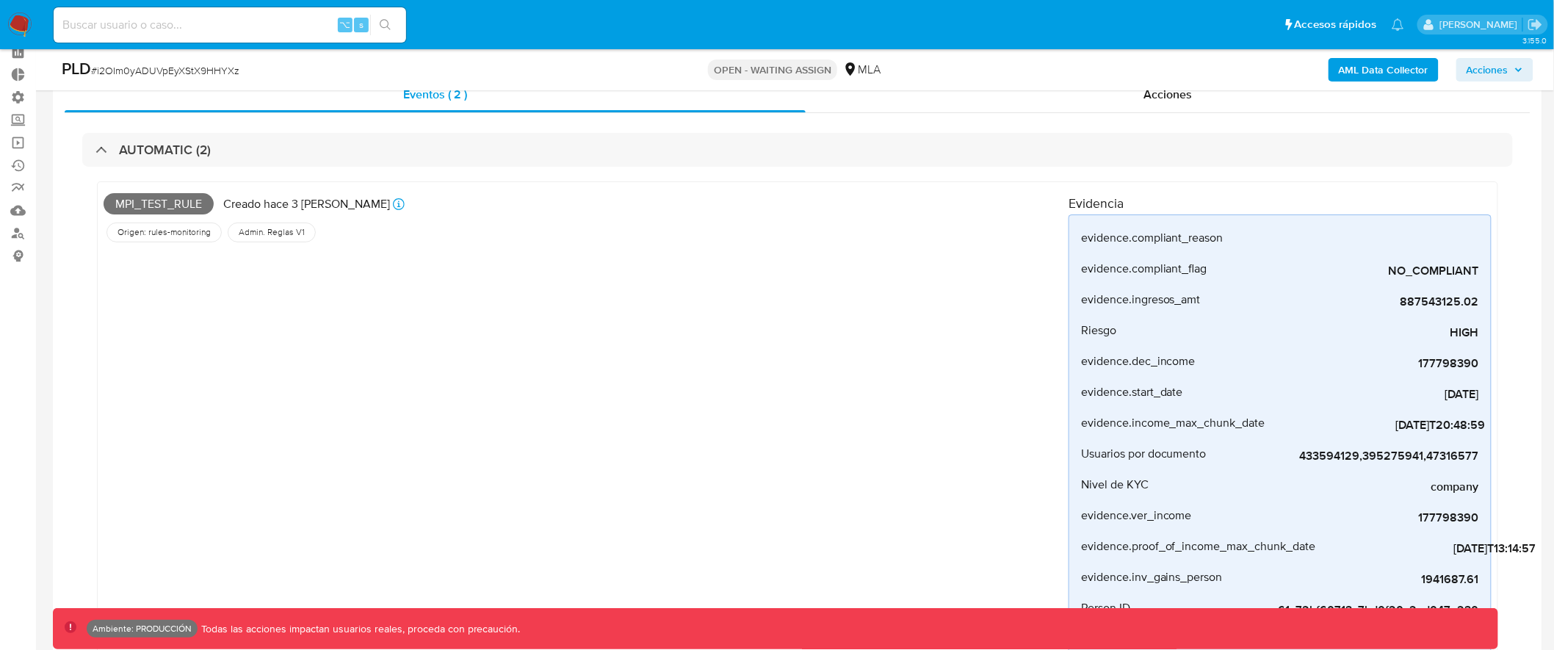
select select "10"
drag, startPoint x: 117, startPoint y: 204, endPoint x: 204, endPoint y: 201, distance: 87.4
click at [204, 201] on span "Mpi_test_rule" at bounding box center [159, 204] width 110 height 22
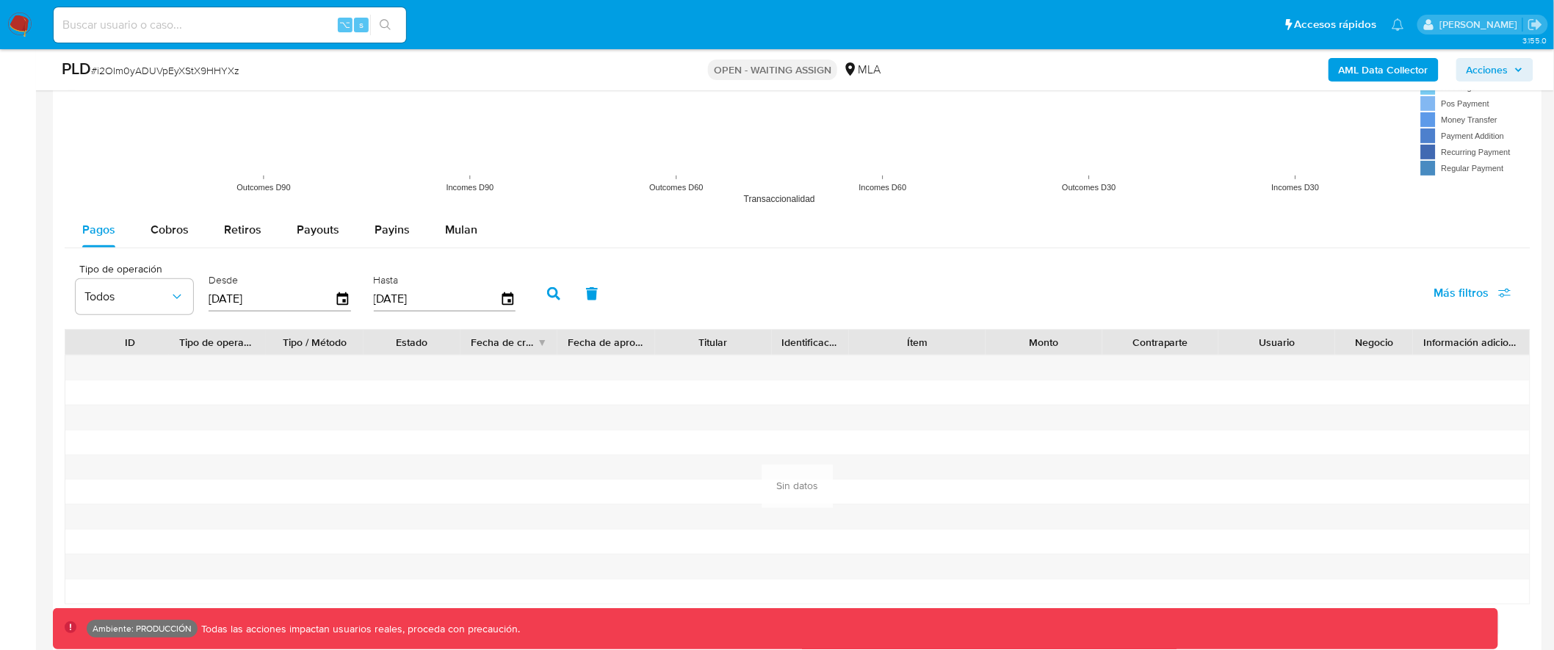
scroll to position [2605, 0]
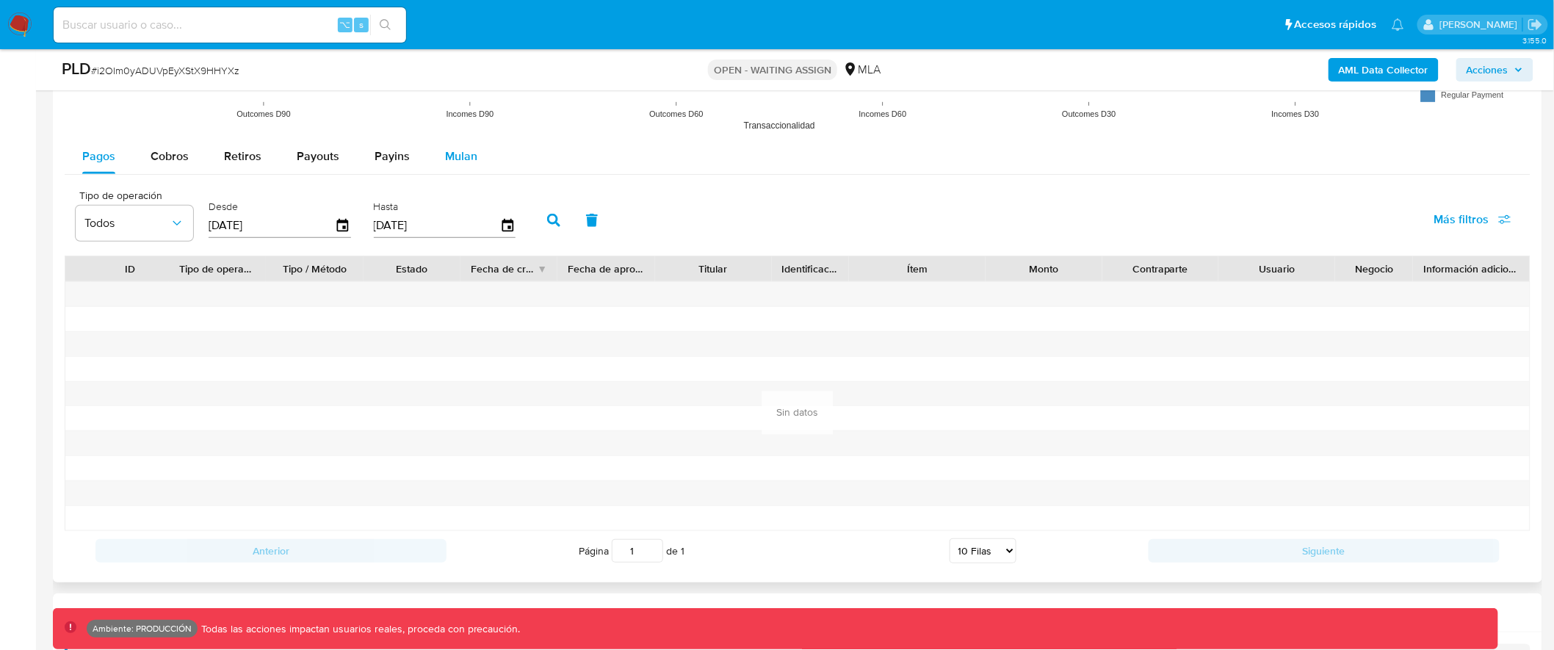
click at [464, 167] on div "Mulan" at bounding box center [461, 156] width 32 height 35
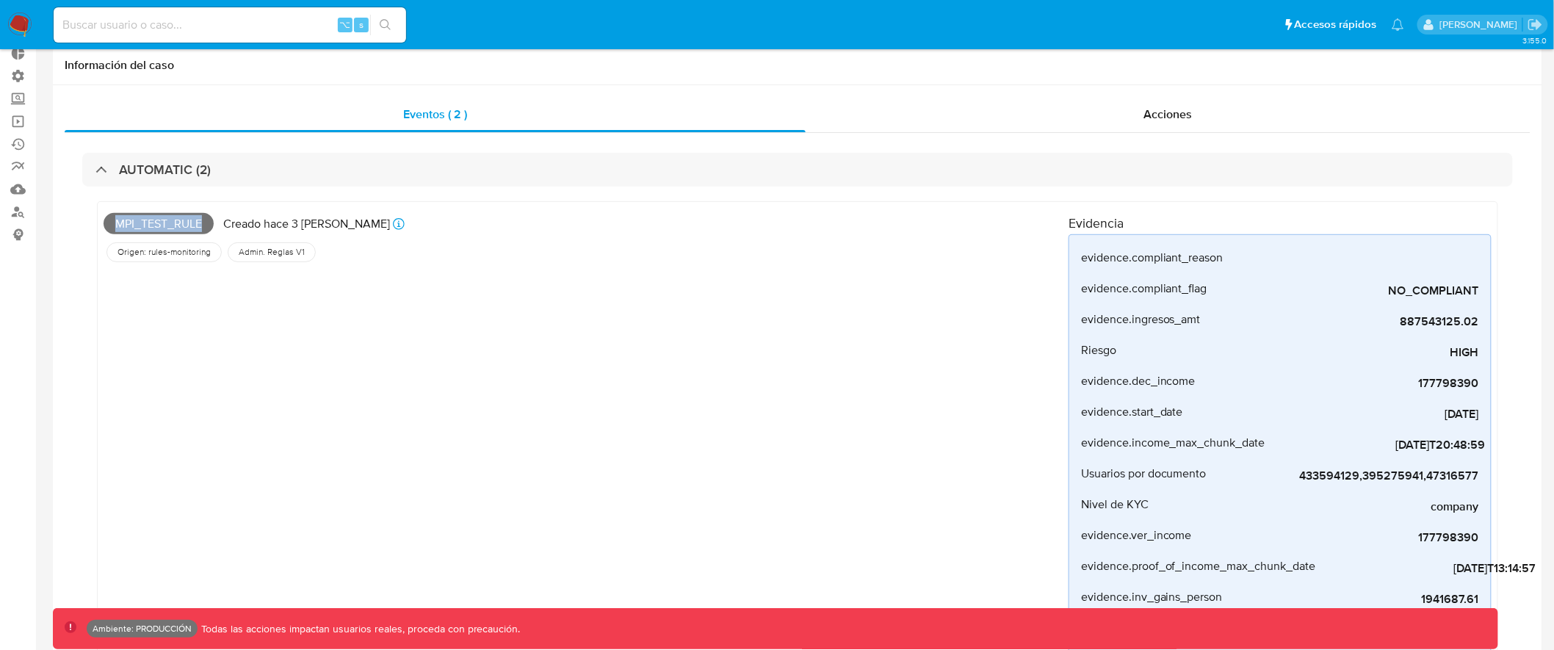
scroll to position [0, 0]
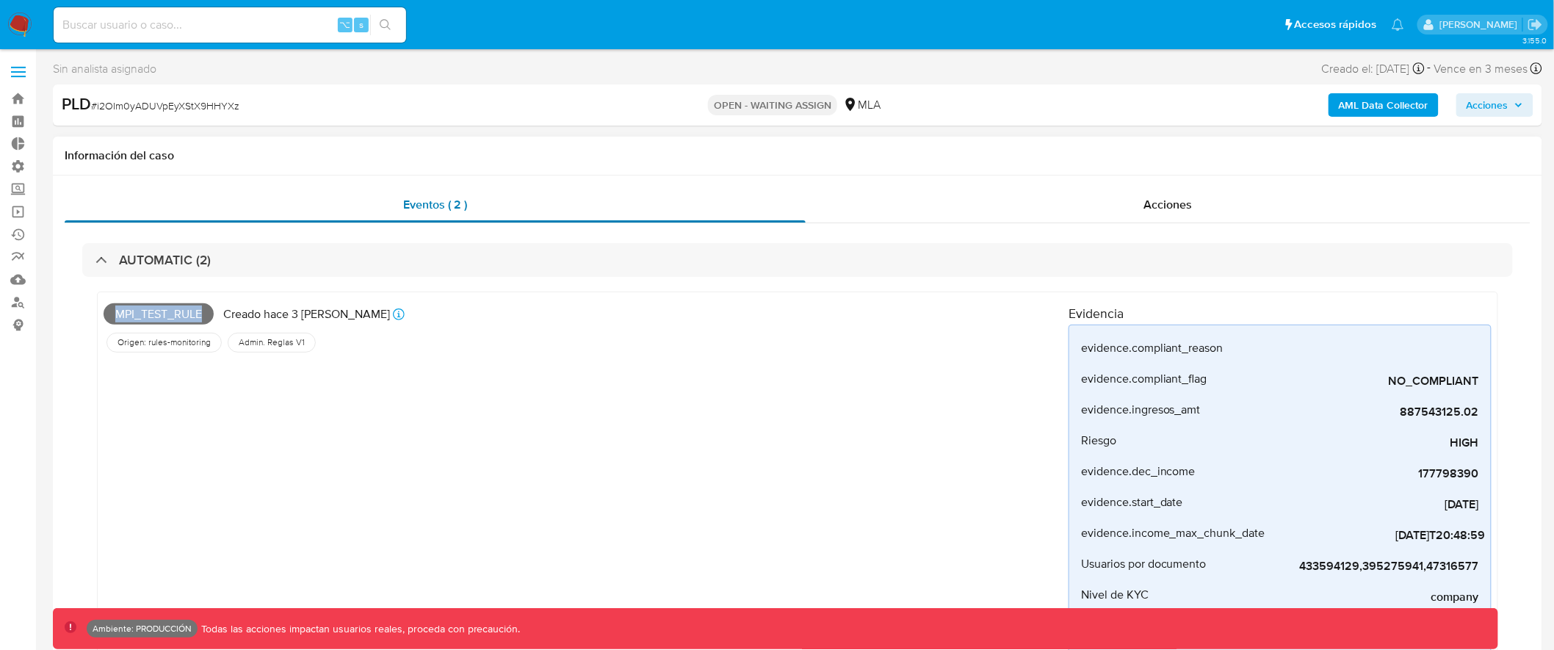
click at [628, 207] on div "Eventos ( 2 )" at bounding box center [435, 204] width 741 height 35
click at [1099, 203] on div "Acciones" at bounding box center [1169, 204] width 726 height 35
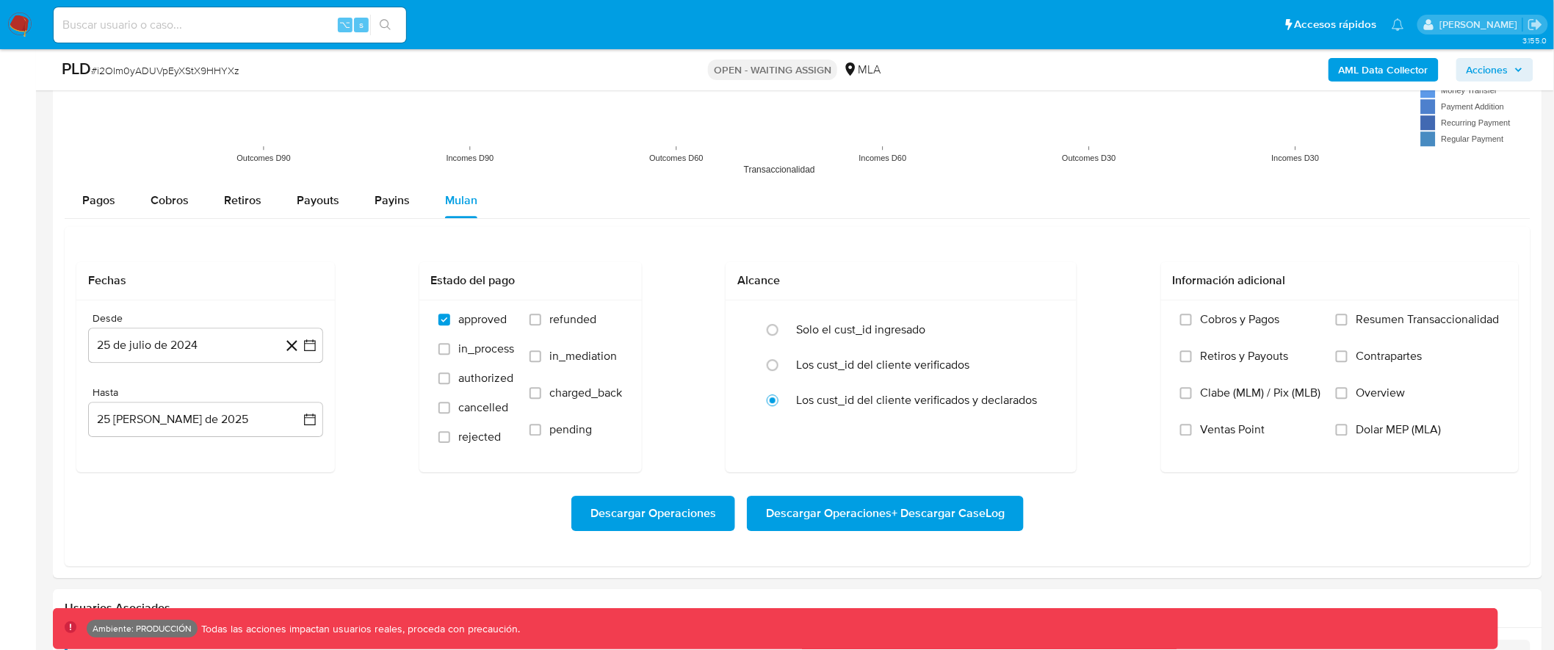
scroll to position [1665, 0]
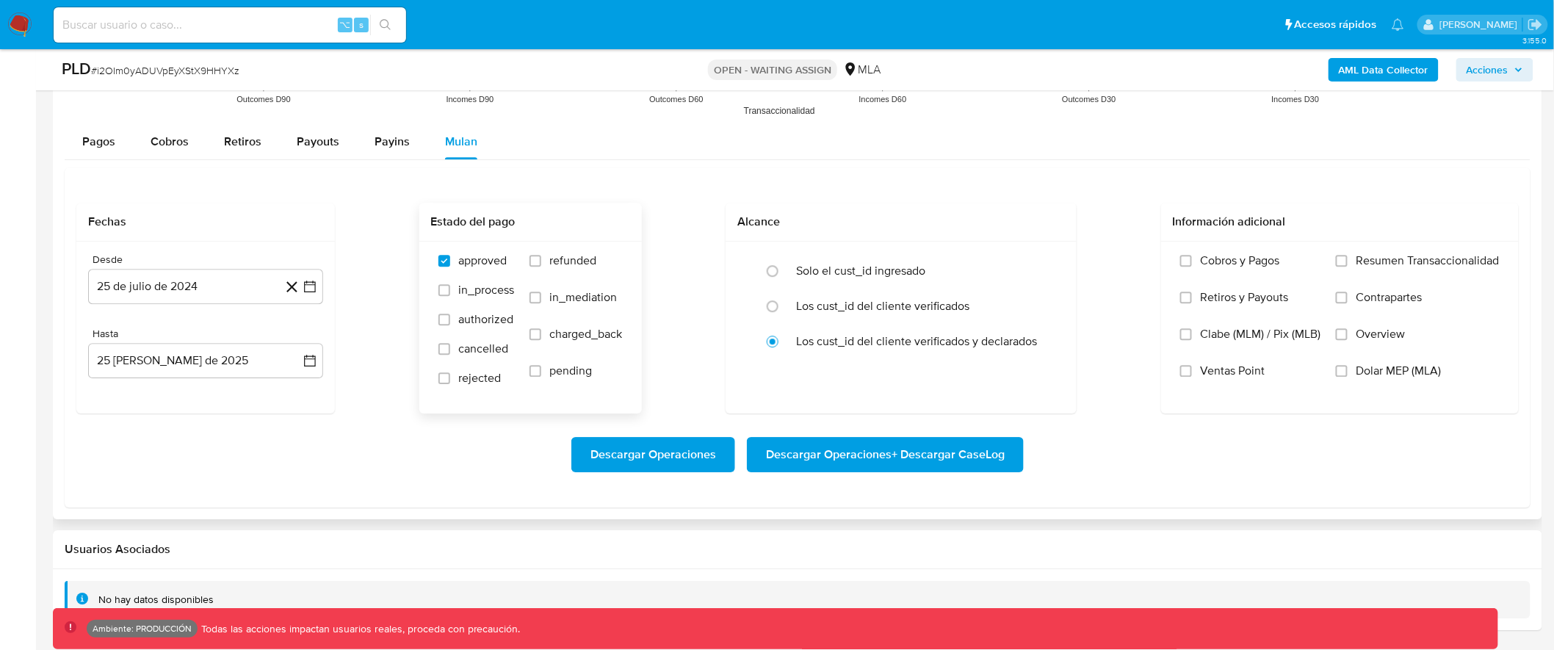
click at [568, 267] on span "refunded" at bounding box center [573, 260] width 47 height 15
click at [541, 267] on input "refunded" at bounding box center [535, 261] width 12 height 12
checkbox input "true"
click at [565, 307] on label "in_mediation" at bounding box center [575, 308] width 93 height 37
click at [541, 303] on input "in_mediation" at bounding box center [535, 298] width 12 height 12
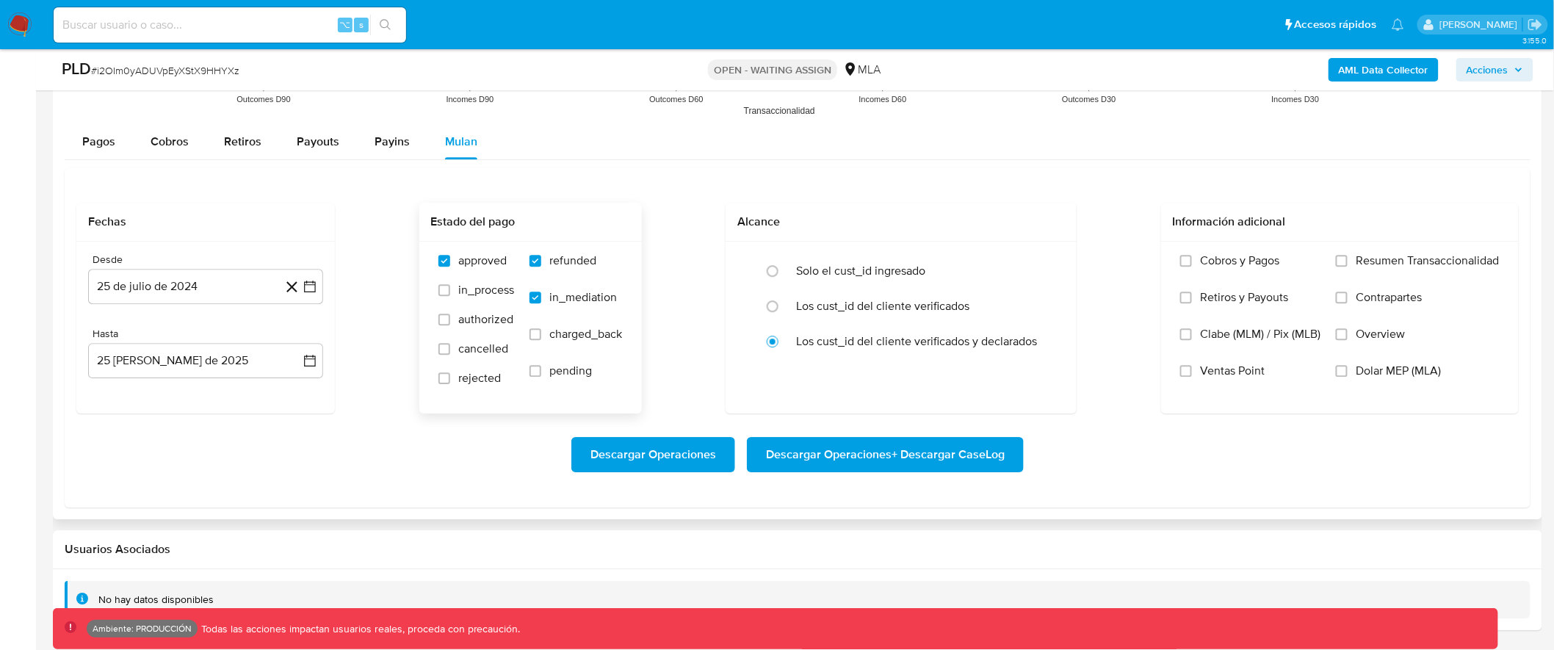
checkbox input "true"
click at [560, 333] on span "charged_back" at bounding box center [586, 334] width 73 height 15
click at [541, 333] on input "charged_back" at bounding box center [535, 334] width 12 height 12
checkbox input "true"
click at [552, 363] on span "pending" at bounding box center [571, 370] width 43 height 15
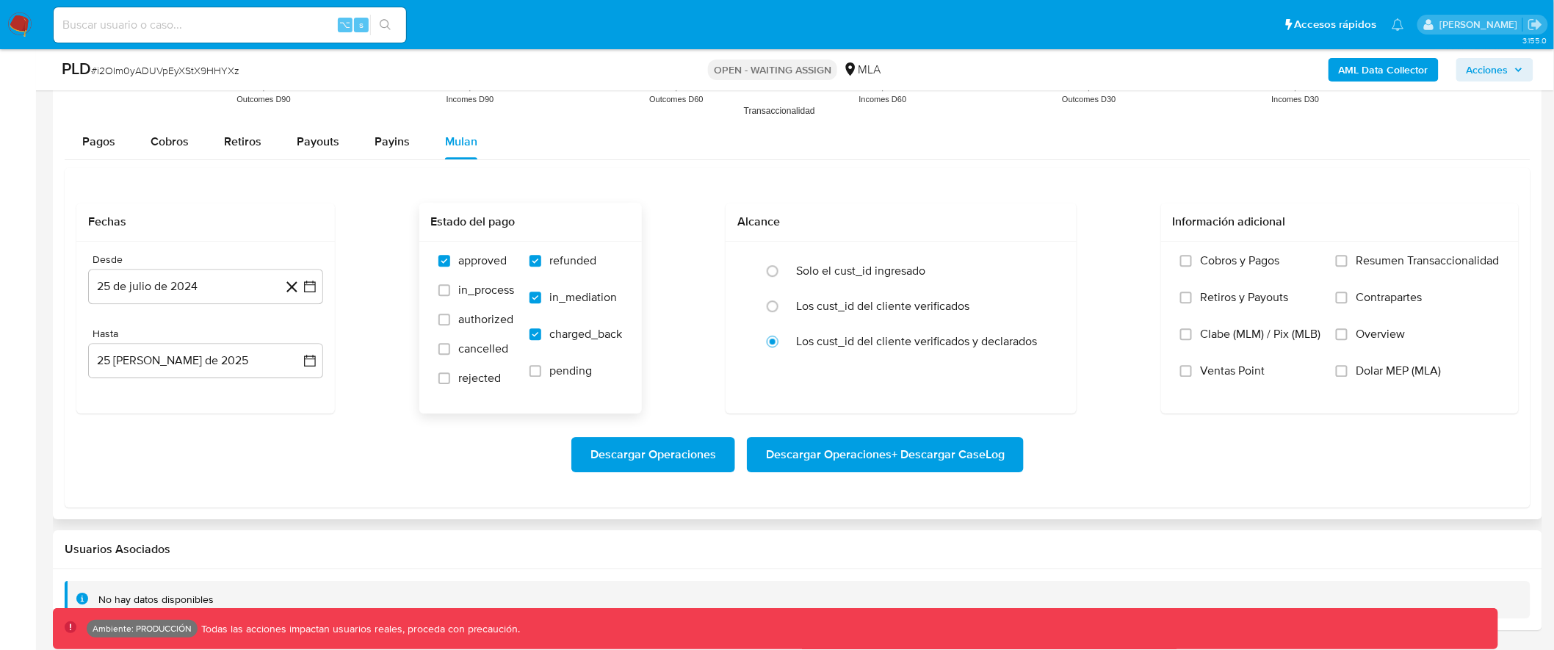
click at [541, 365] on input "pending" at bounding box center [535, 371] width 12 height 12
checkbox input "true"
click at [449, 363] on label "cancelled" at bounding box center [476, 355] width 76 height 29
click at [449, 355] on input "cancelled" at bounding box center [444, 349] width 12 height 12
checkbox input "true"
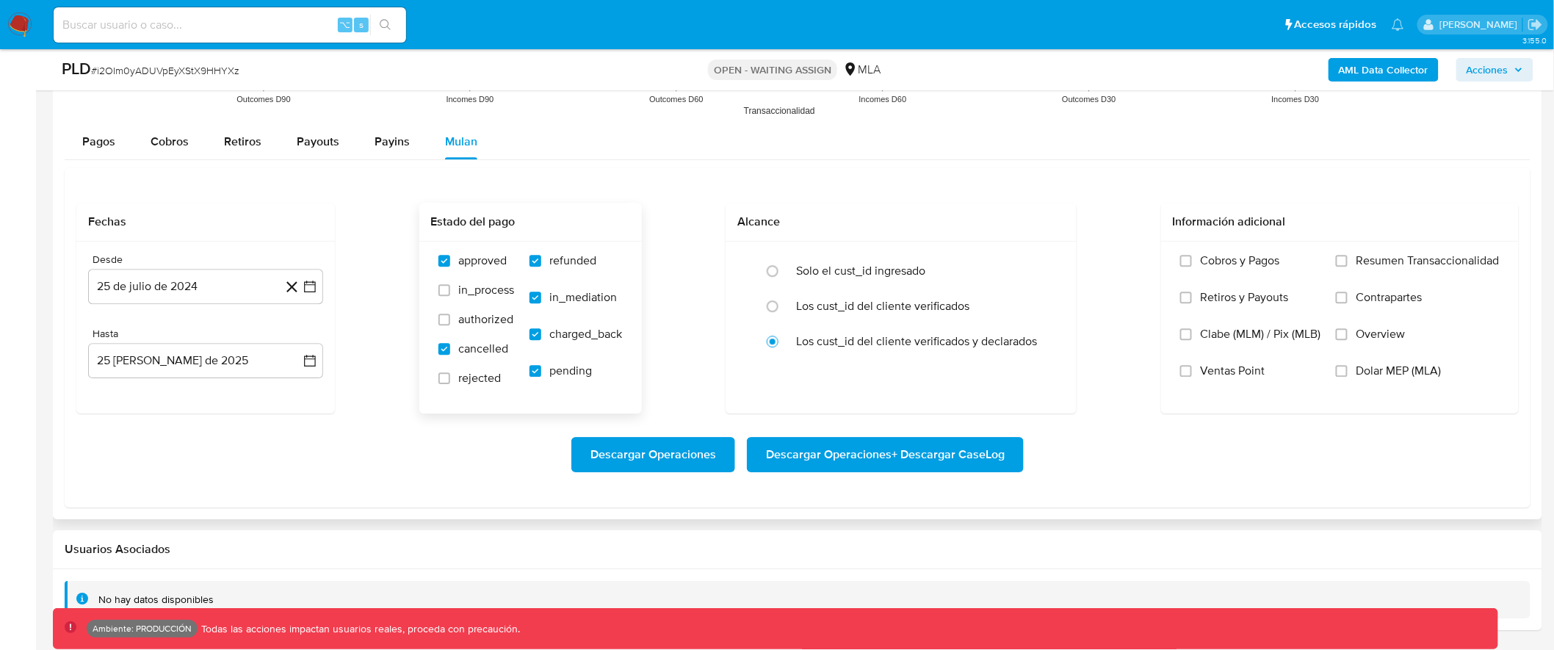
click at [579, 256] on span "refunded" at bounding box center [573, 260] width 47 height 15
click at [541, 256] on input "refunded" at bounding box center [535, 261] width 12 height 12
checkbox input "false"
click at [575, 294] on span "in_mediation" at bounding box center [584, 297] width 68 height 15
click at [541, 294] on input "in_mediation" at bounding box center [535, 298] width 12 height 12
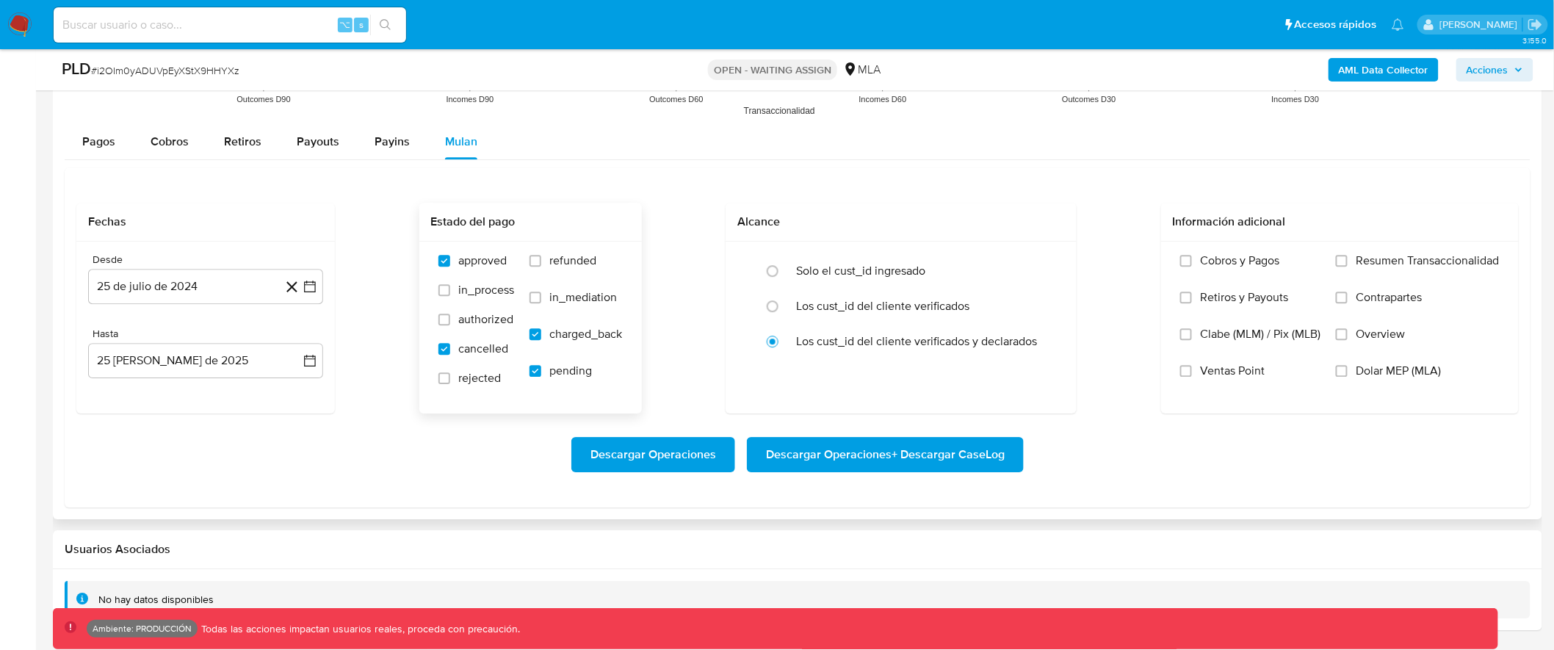
checkbox input "false"
click at [579, 334] on span "charged_back" at bounding box center [586, 334] width 73 height 15
click at [541, 334] on input "charged_back" at bounding box center [535, 334] width 12 height 12
click at [566, 358] on label "charged_back" at bounding box center [575, 345] width 93 height 37
click at [541, 340] on input "charged_back" at bounding box center [535, 334] width 12 height 12
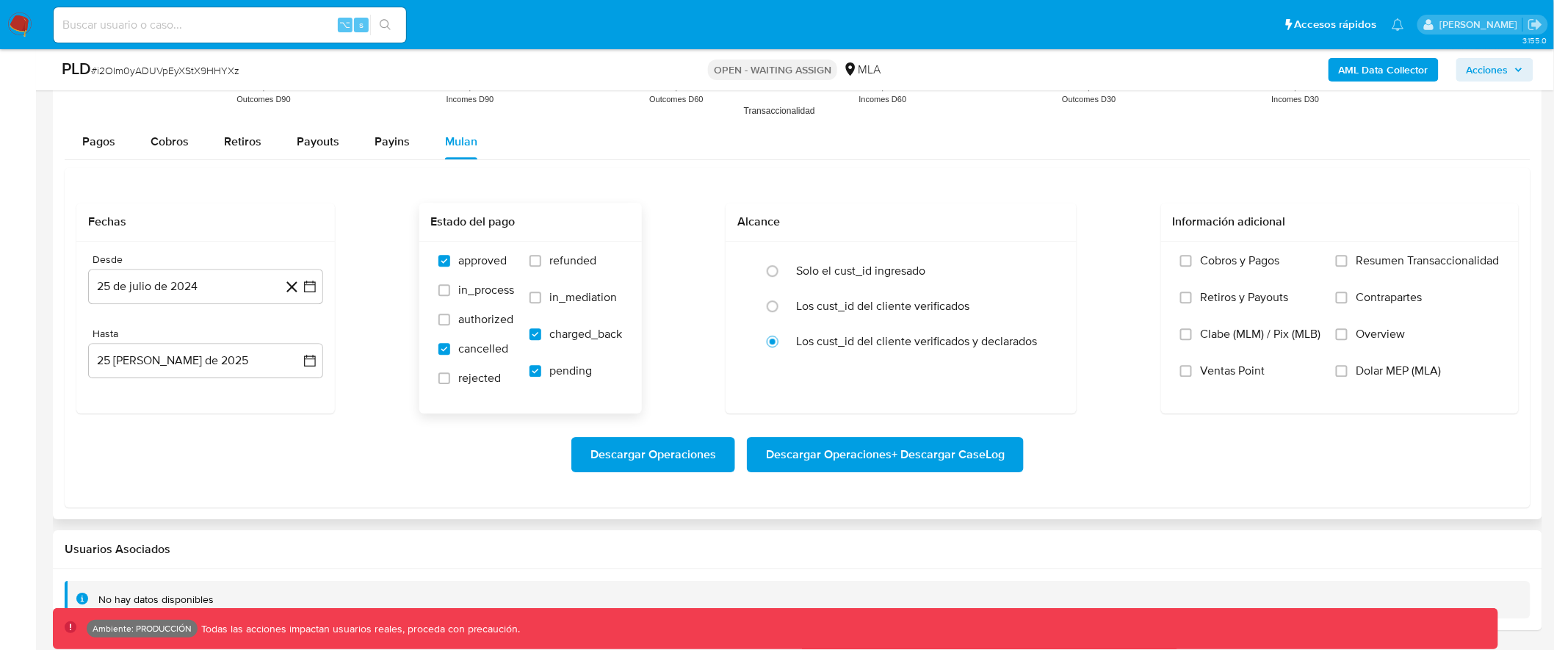
click at [581, 352] on label "charged_back" at bounding box center [575, 345] width 93 height 37
click at [541, 340] on input "charged_back" at bounding box center [535, 334] width 12 height 12
checkbox input "false"
click at [566, 376] on span "pending" at bounding box center [571, 370] width 43 height 15
click at [541, 376] on input "pending" at bounding box center [535, 371] width 12 height 12
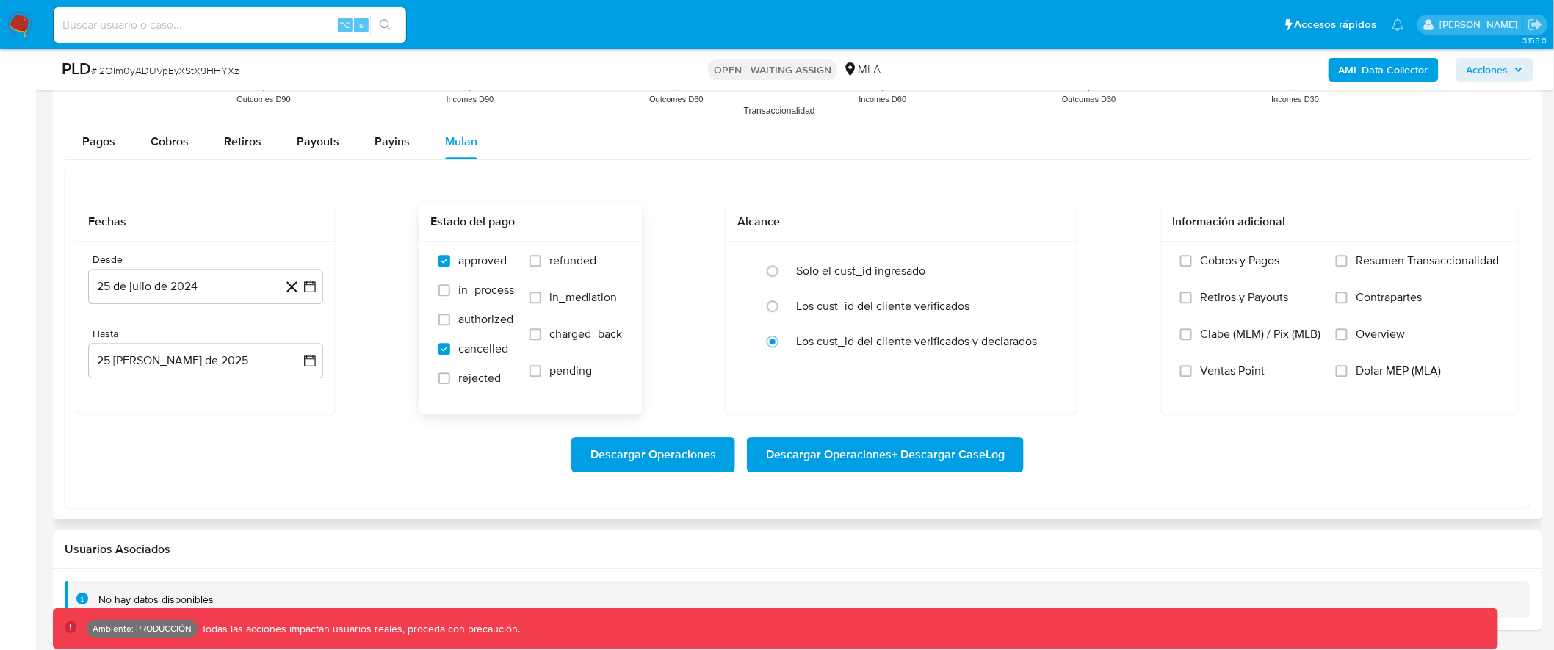
checkbox input "false"
click at [493, 356] on label "cancelled" at bounding box center [476, 355] width 76 height 29
click at [450, 355] on input "cancelled" at bounding box center [444, 349] width 12 height 12
checkbox input "false"
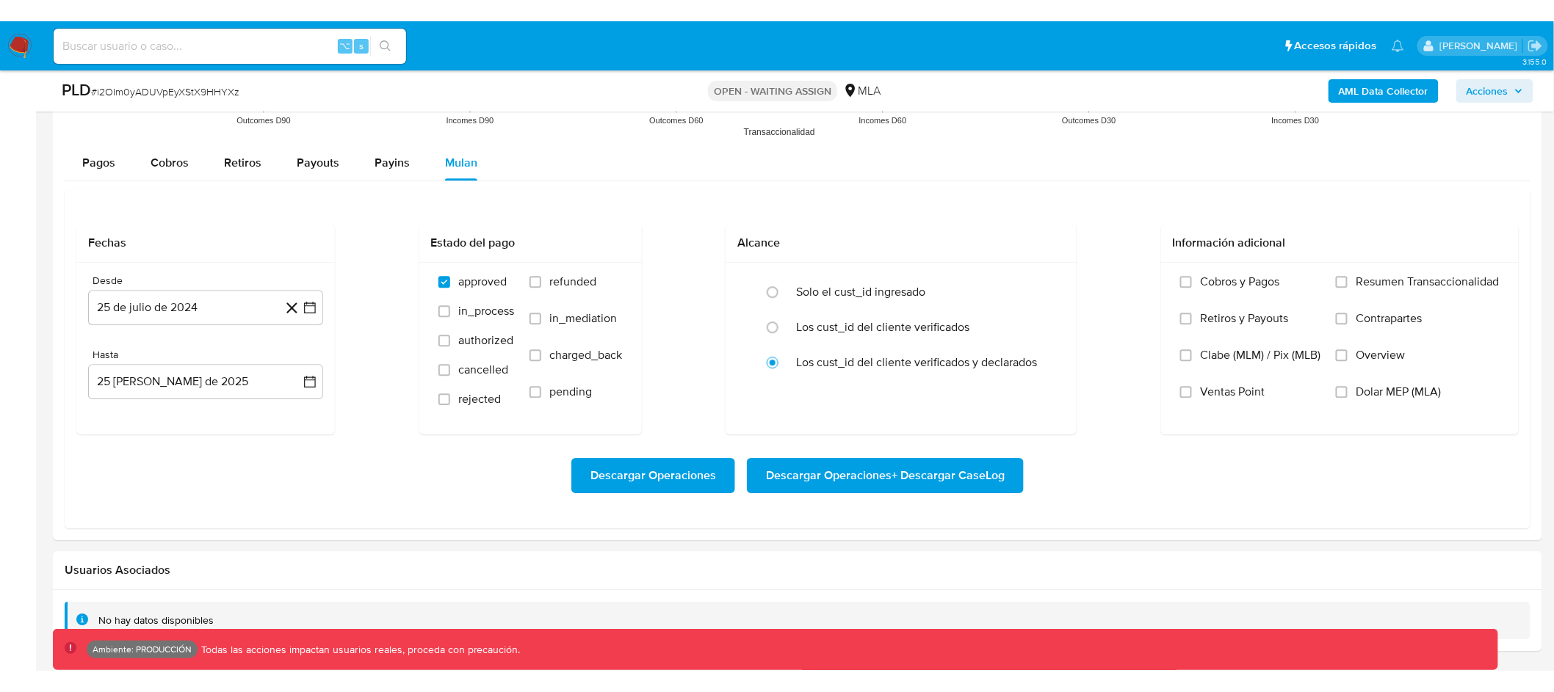
scroll to position [1624, 0]
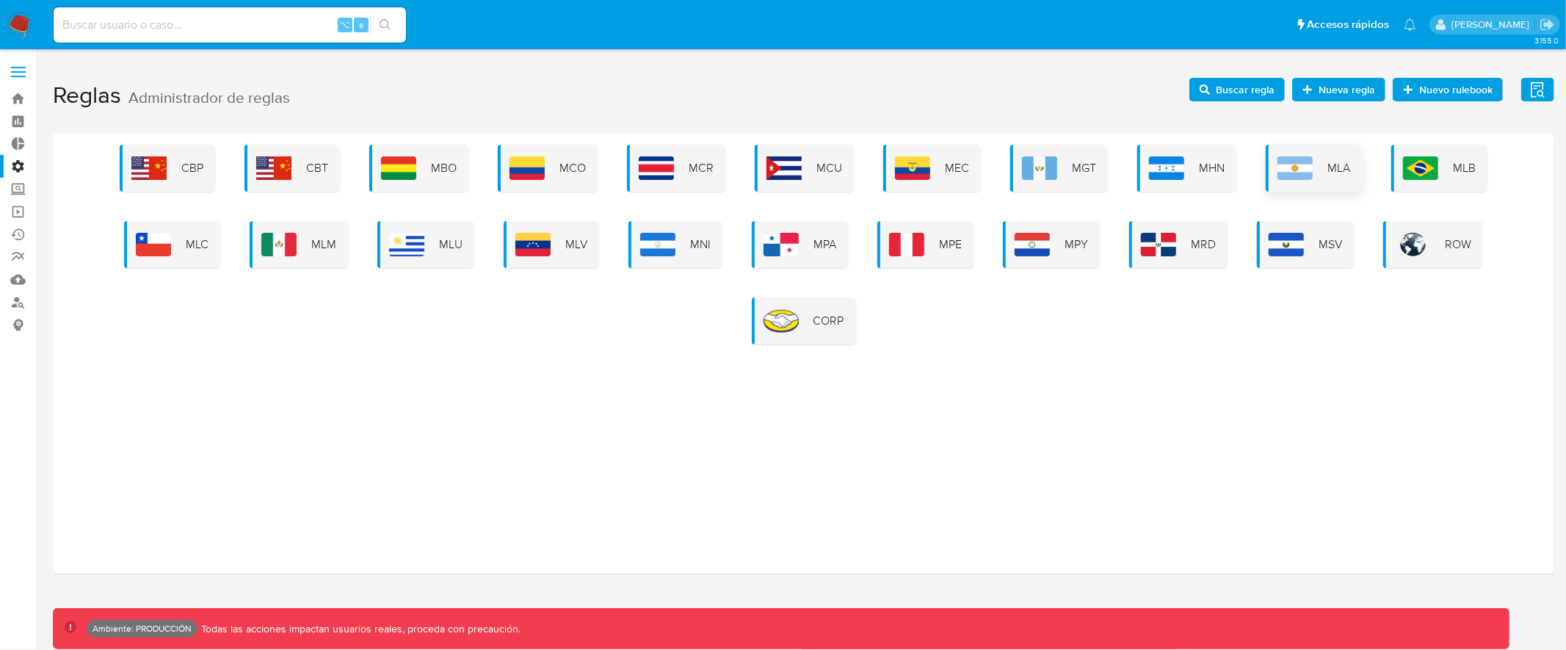
click at [1320, 179] on div "MLA" at bounding box center [1314, 168] width 96 height 47
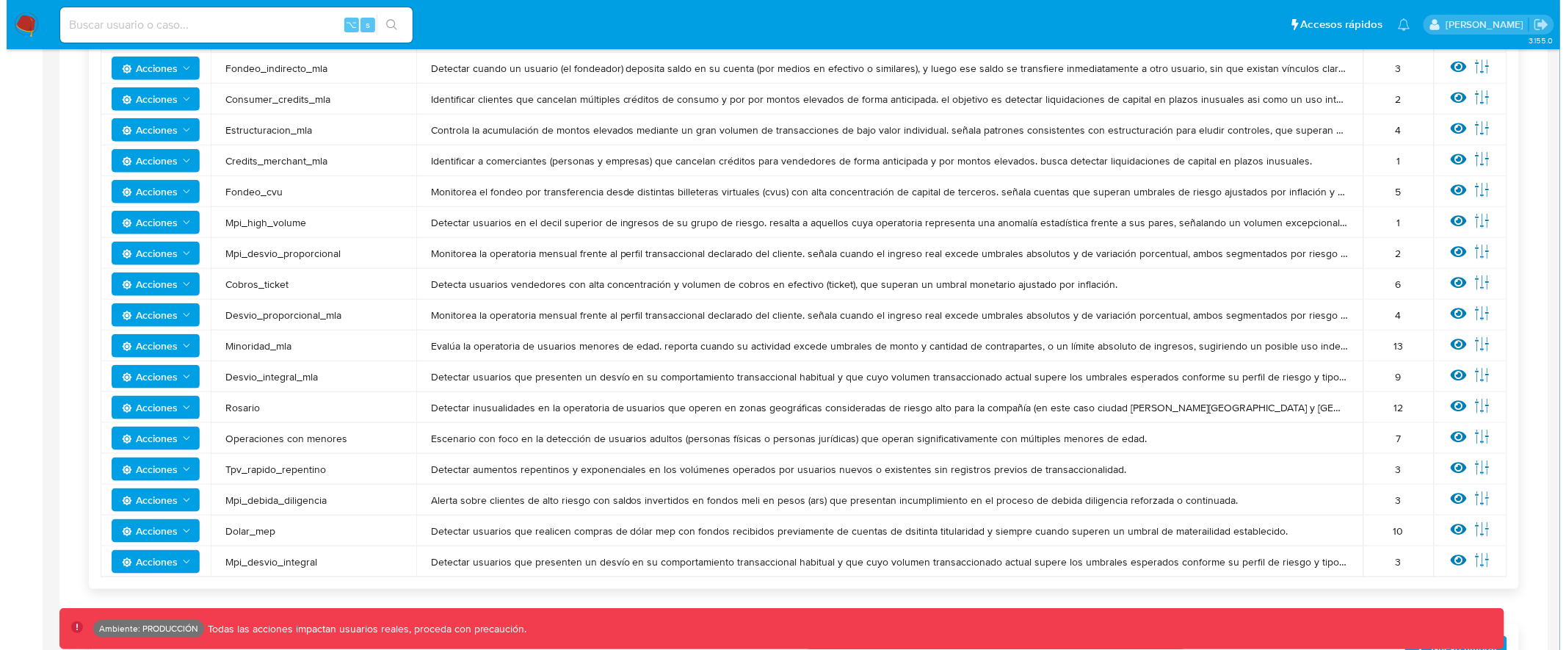
scroll to position [510, 0]
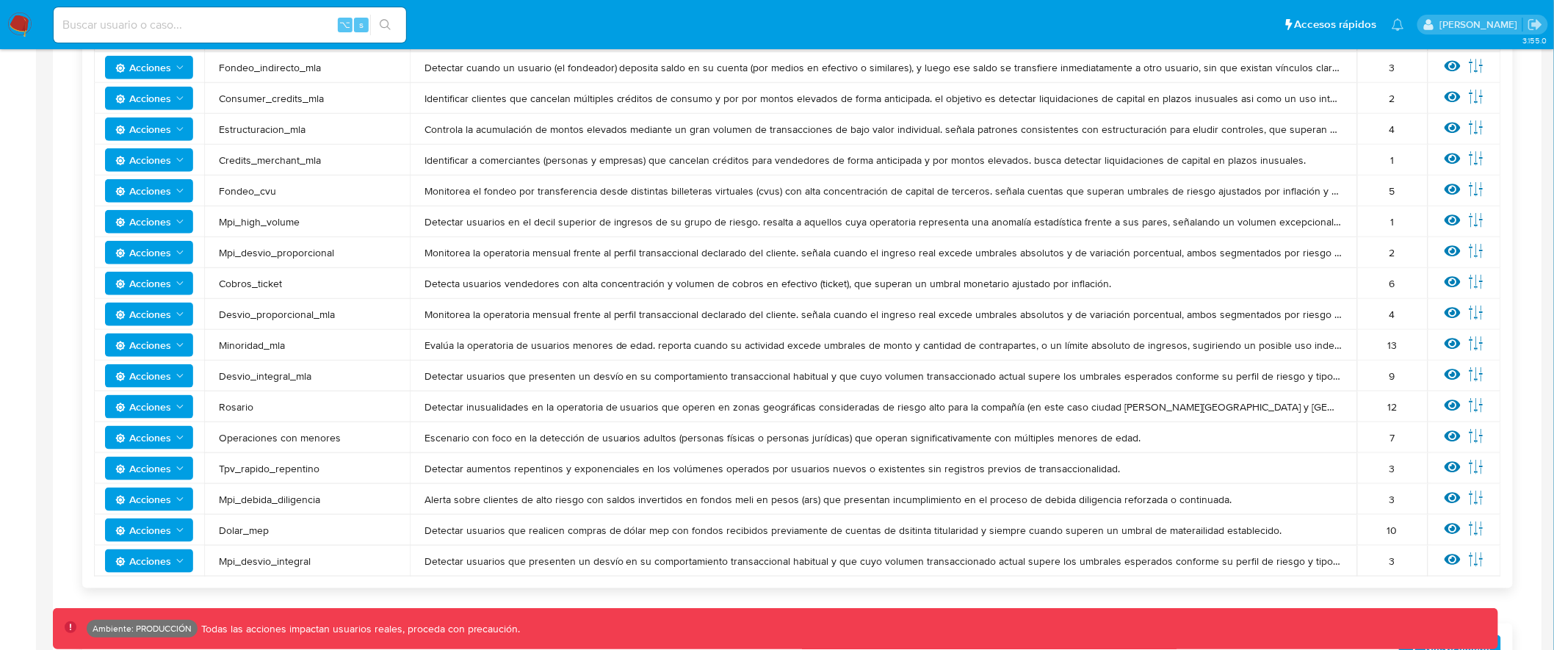
click at [163, 559] on span "Acciones" at bounding box center [143, 560] width 56 height 23
click at [1453, 563] on icon at bounding box center [1452, 559] width 16 height 11
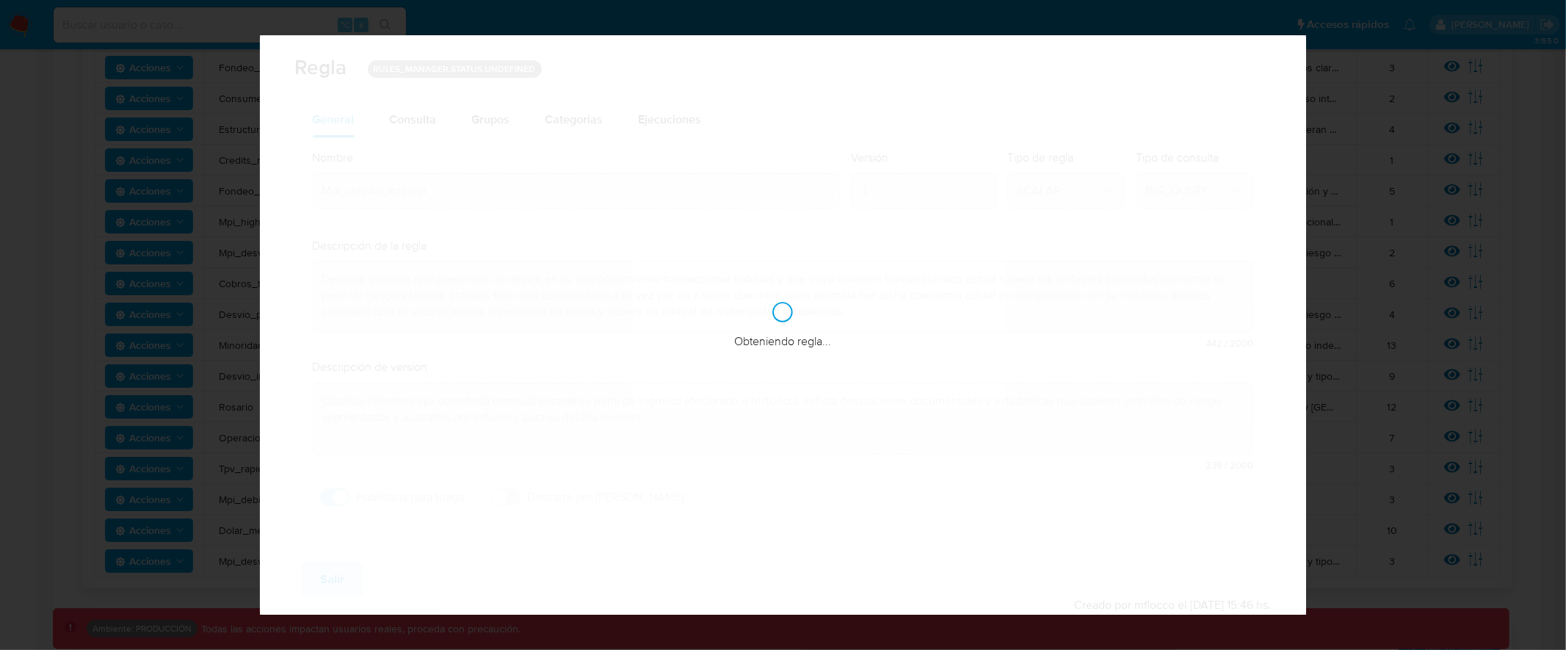
checkbox input "true"
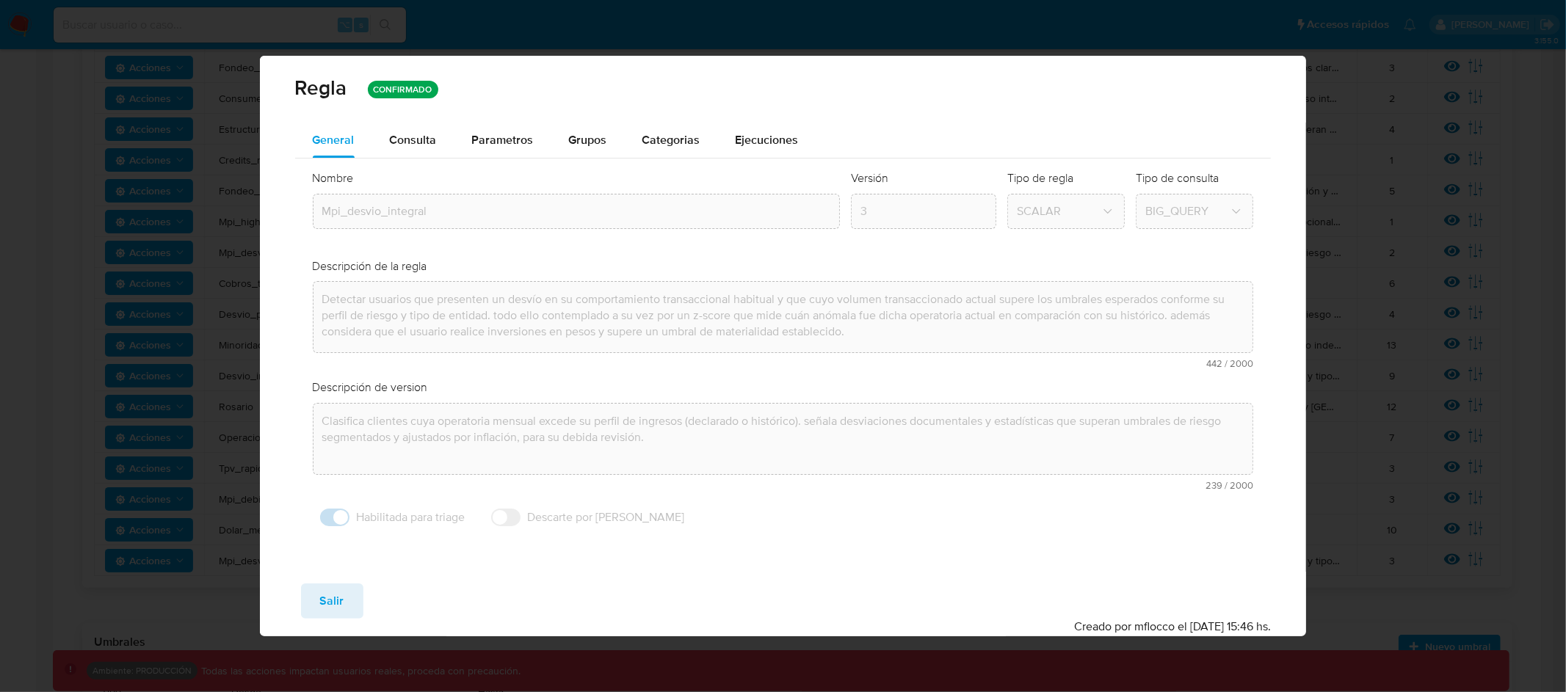
scroll to position [0, 0]
